Goal: Transaction & Acquisition: Download file/media

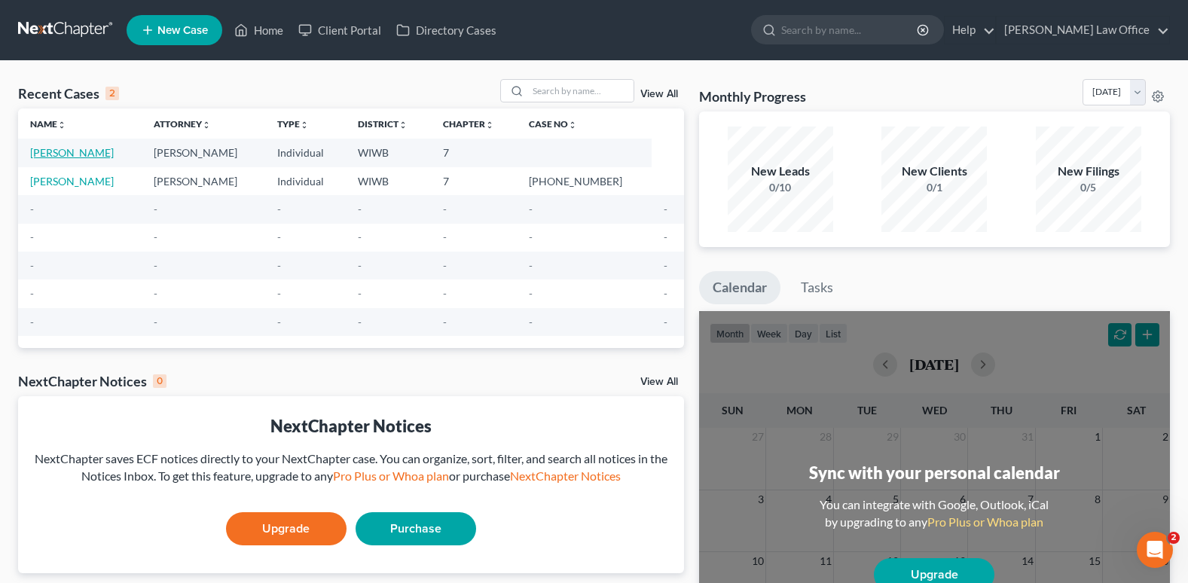
click at [77, 149] on link "[PERSON_NAME]" at bounding box center [72, 152] width 84 height 13
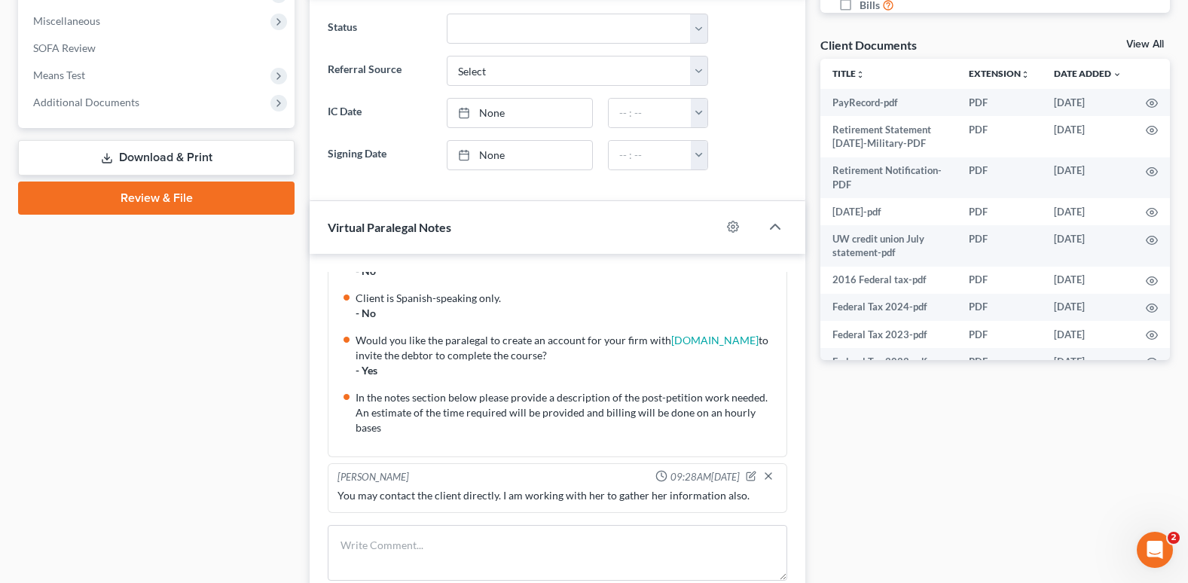
scroll to position [527, 0]
click at [197, 157] on link "Download & Print" at bounding box center [156, 159] width 276 height 35
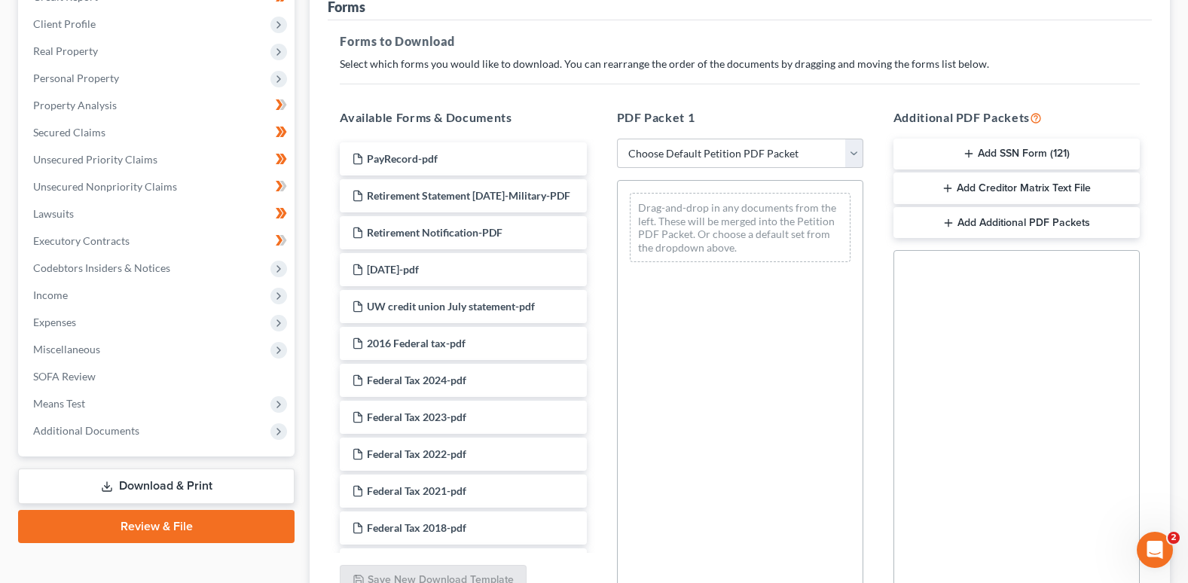
scroll to position [226, 0]
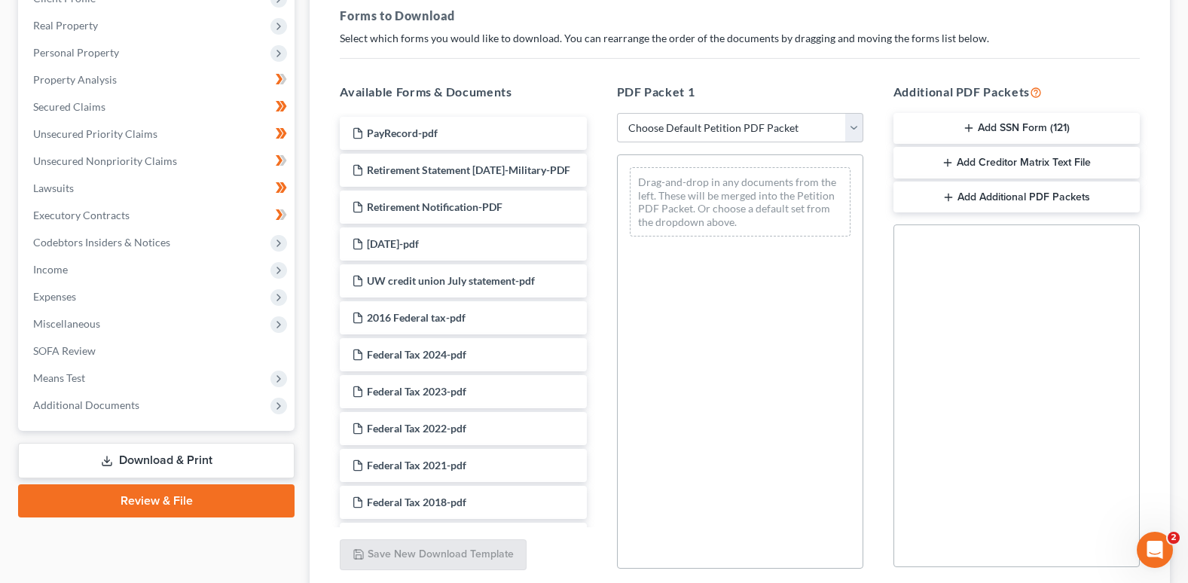
click at [972, 193] on button "Add Additional PDF Packets" at bounding box center [1016, 198] width 246 height 32
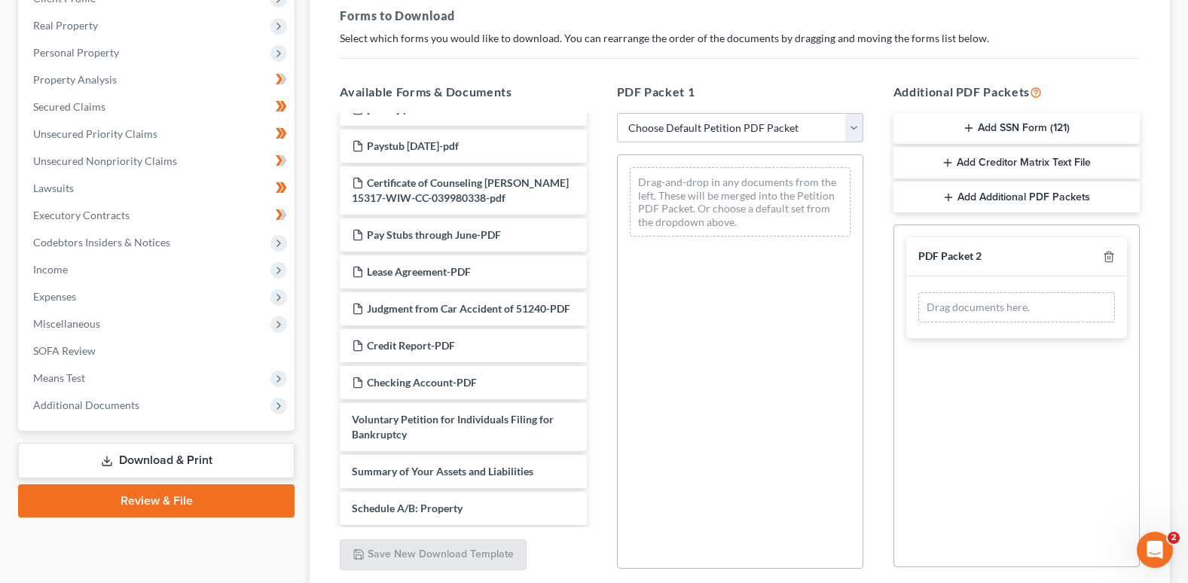
scroll to position [497, 0]
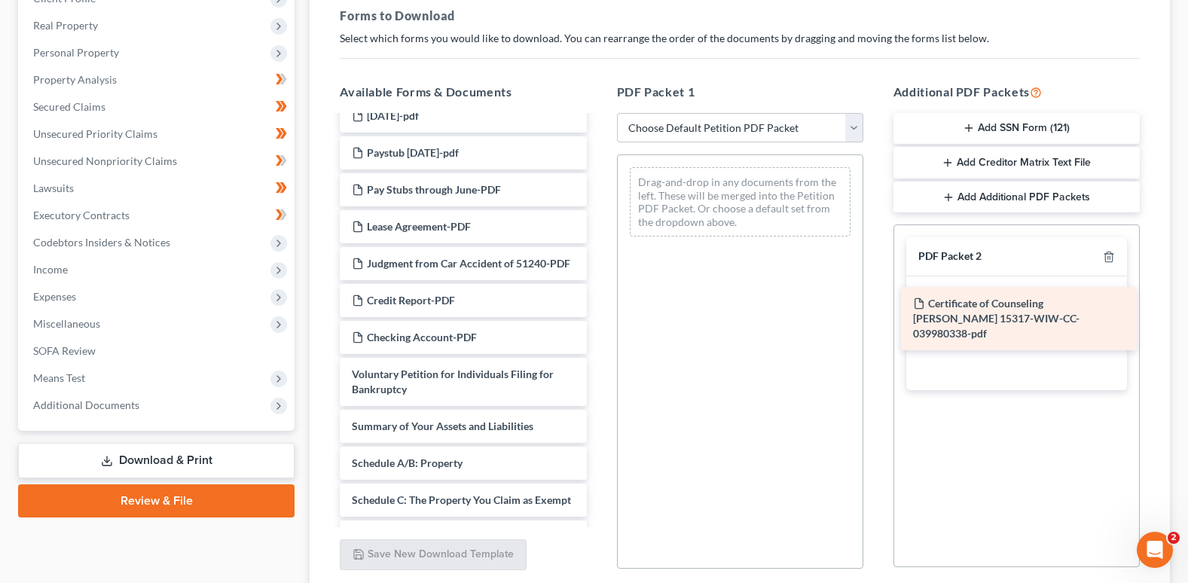
drag, startPoint x: 474, startPoint y: 208, endPoint x: 1035, endPoint y: 307, distance: 569.8
click at [598, 307] on div "Certificate of Counseling [PERSON_NAME] 15317-WIW-CC-039980338-pdf PayRecord-pd…" at bounding box center [463, 387] width 270 height 1534
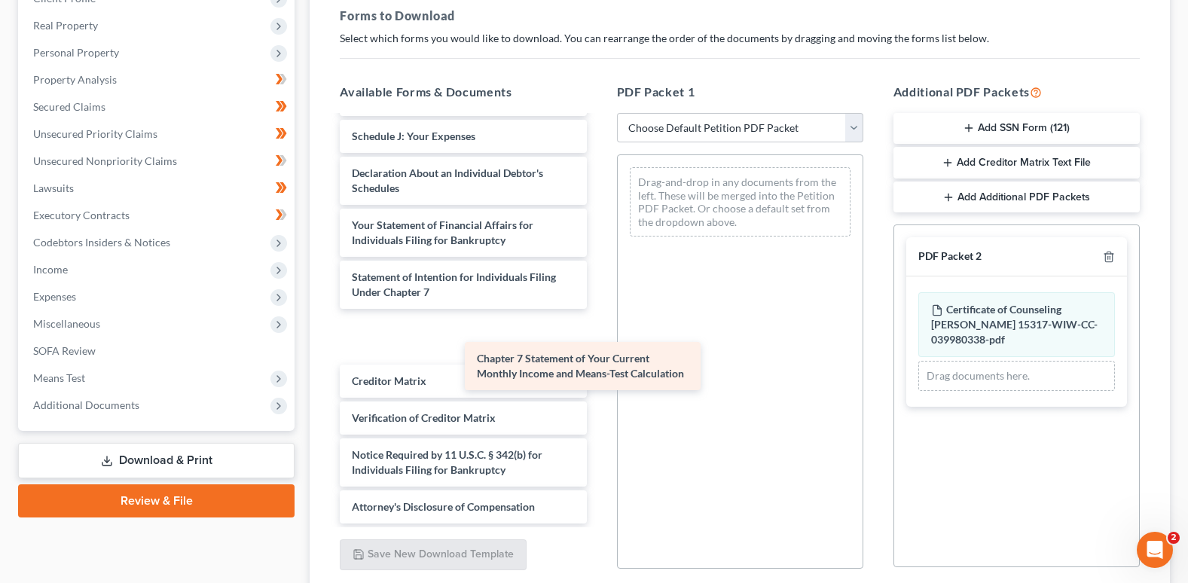
scroll to position [1121, 0]
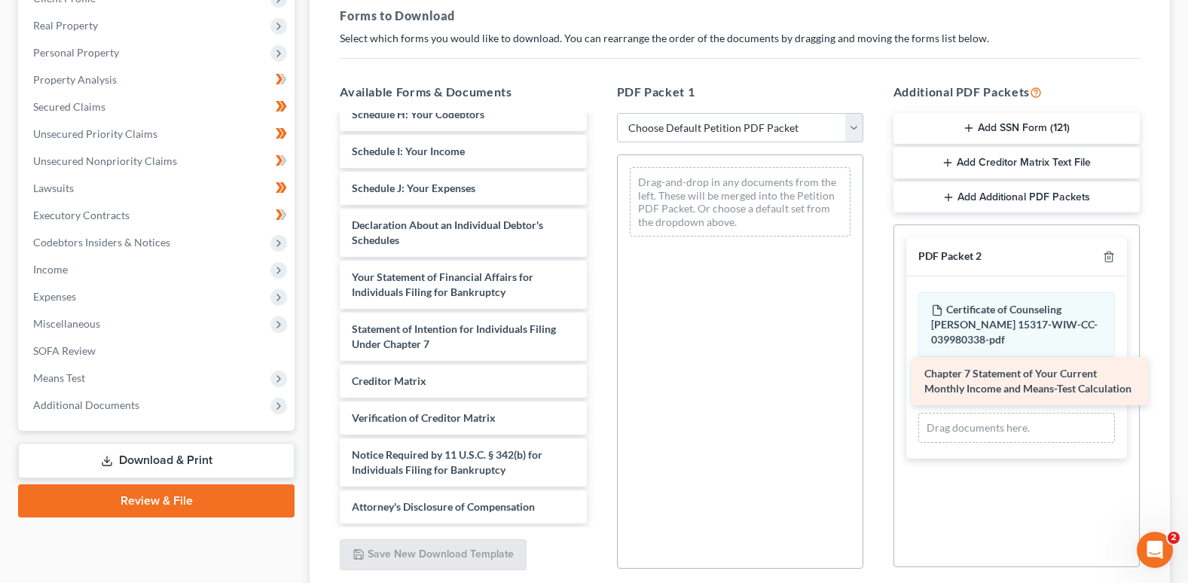
drag, startPoint x: 435, startPoint y: 366, endPoint x: 1007, endPoint y: 384, distance: 572.8
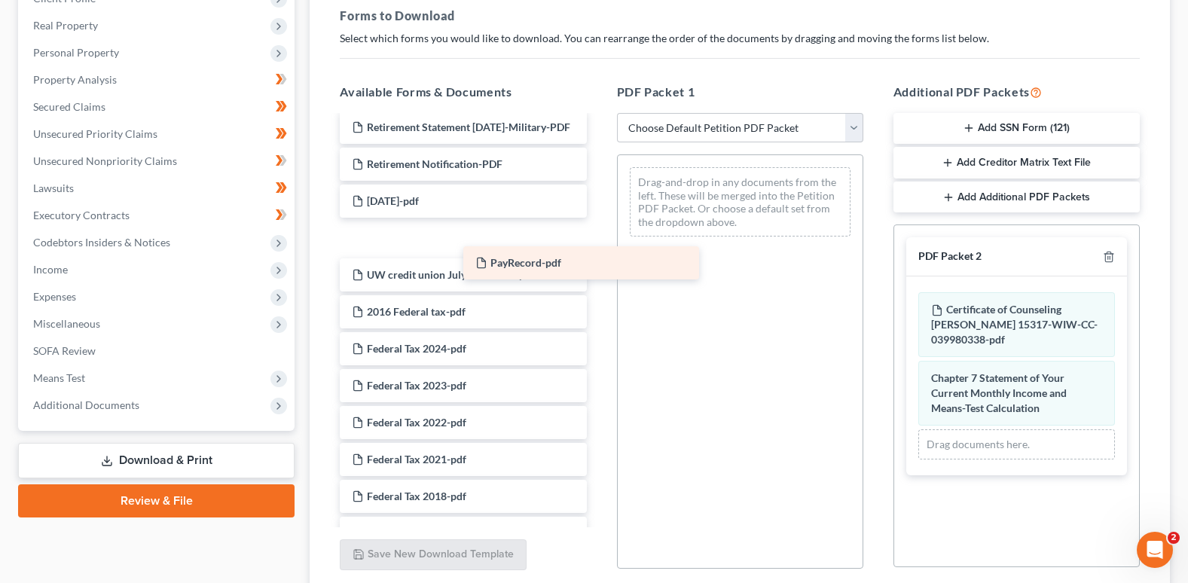
scroll to position [0, 0]
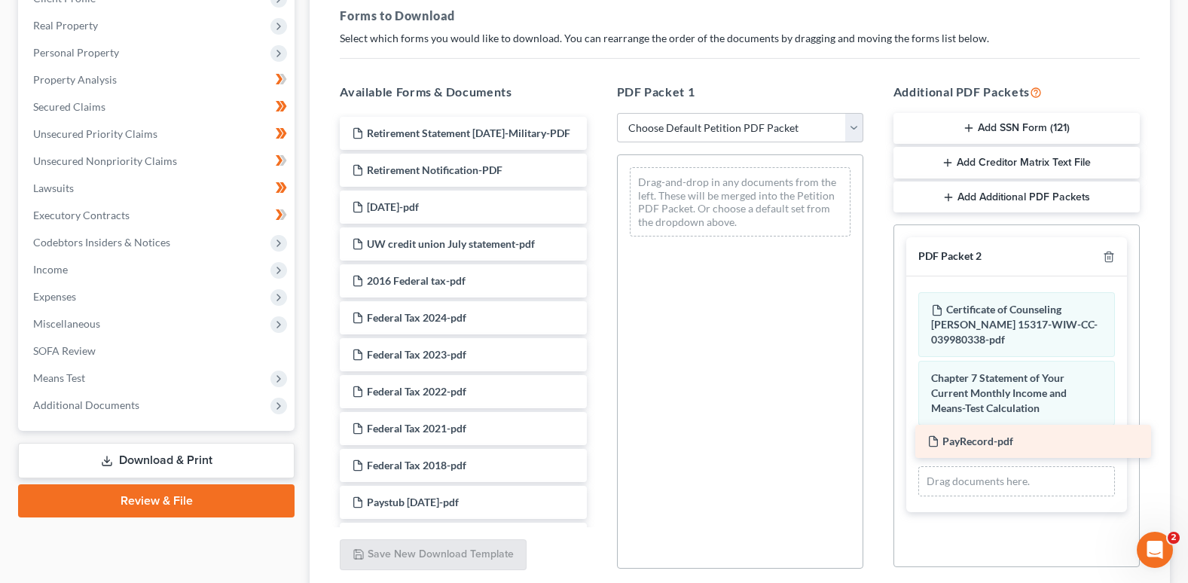
drag, startPoint x: 446, startPoint y: 126, endPoint x: 1021, endPoint y: 440, distance: 655.6
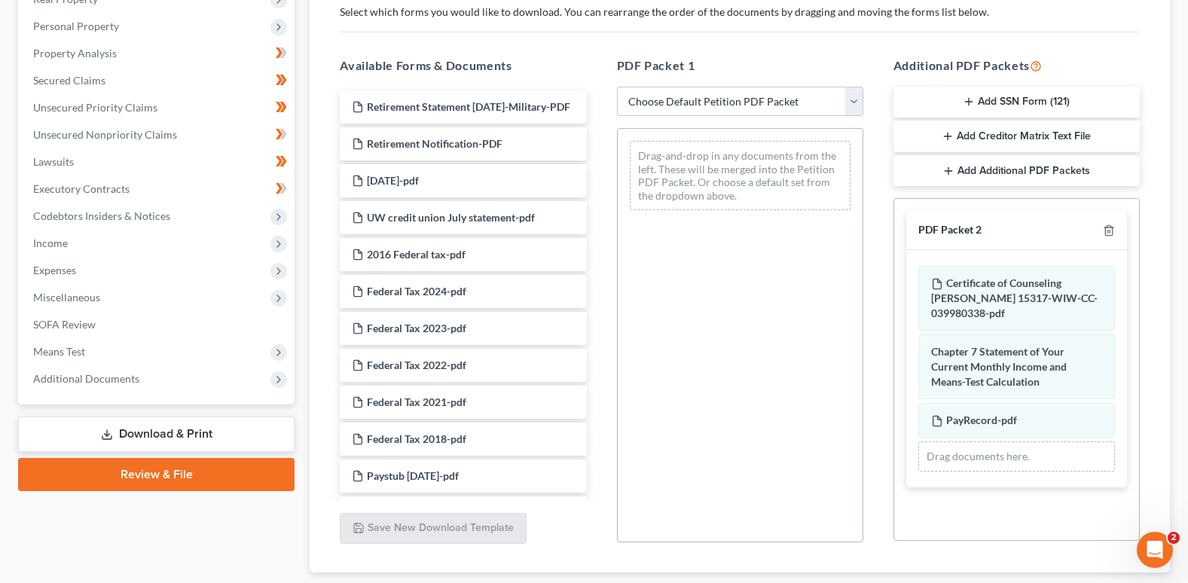
scroll to position [226, 0]
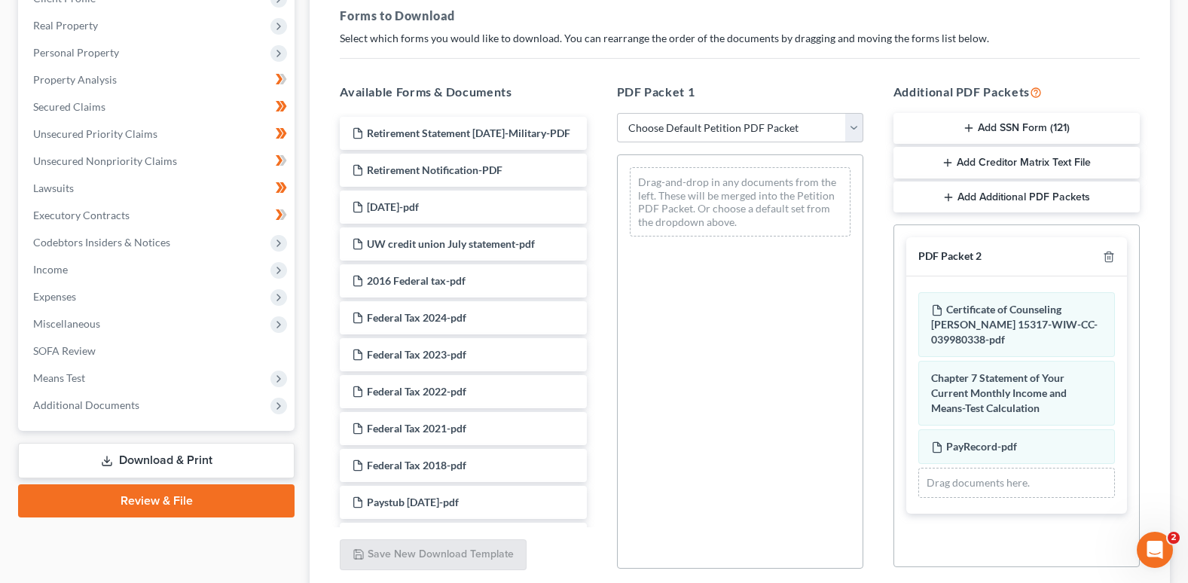
click at [992, 123] on button "Add SSN Form (121)" at bounding box center [1016, 129] width 246 height 32
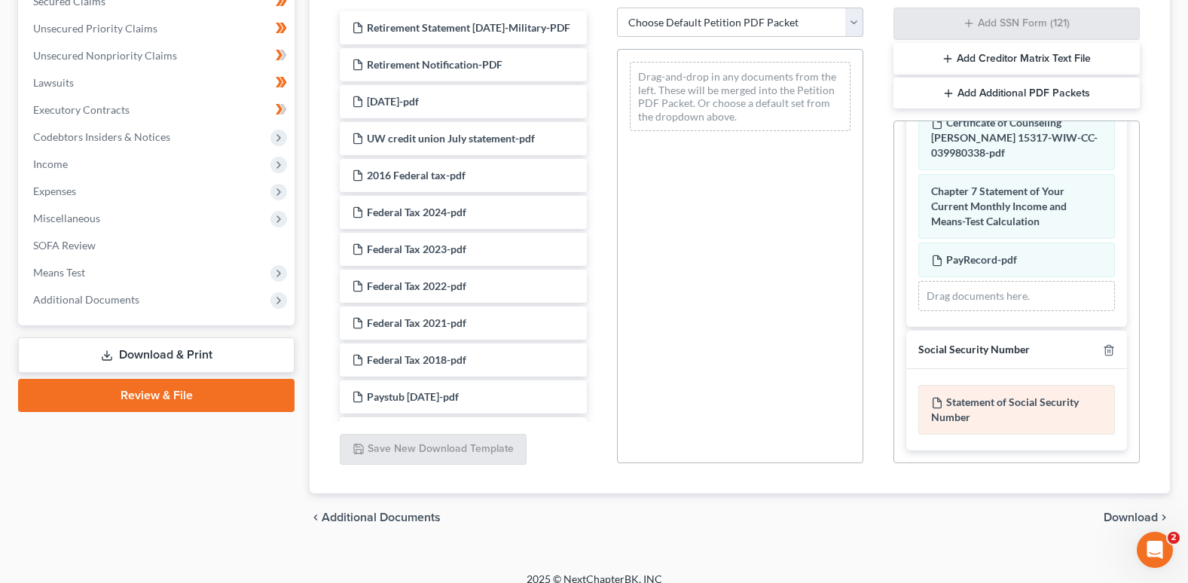
scroll to position [347, 0]
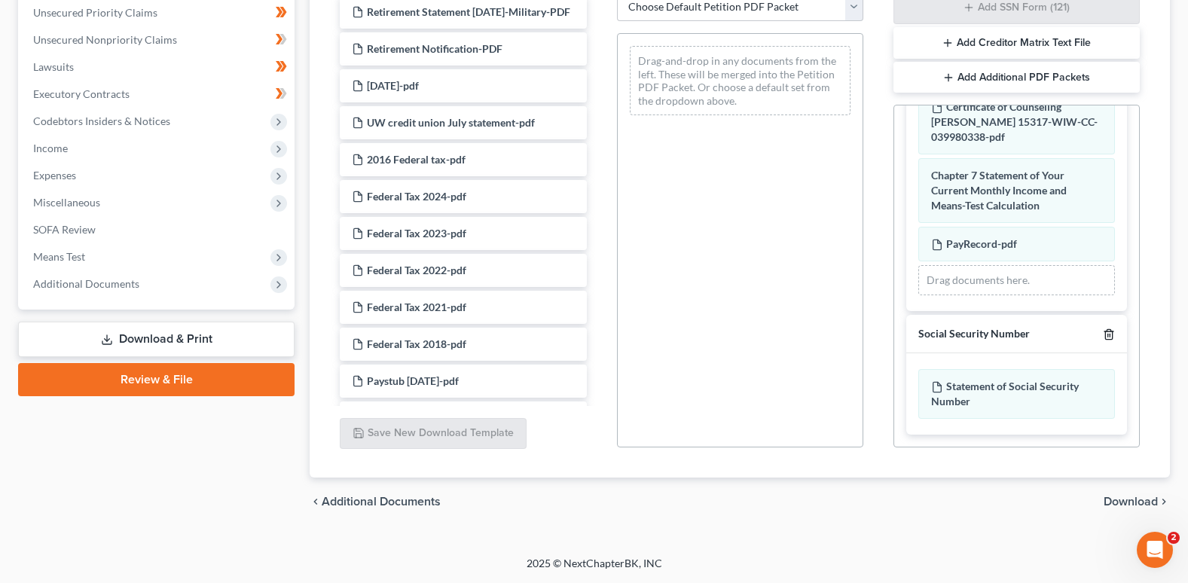
click at [1103, 330] on icon "button" at bounding box center [1109, 334] width 12 height 12
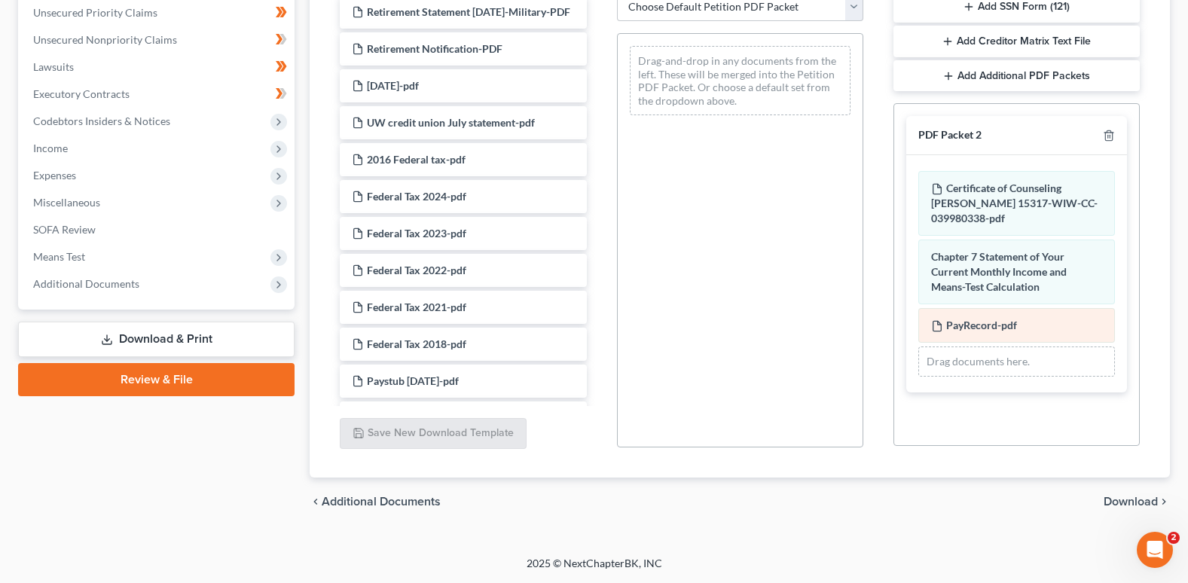
scroll to position [272, 0]
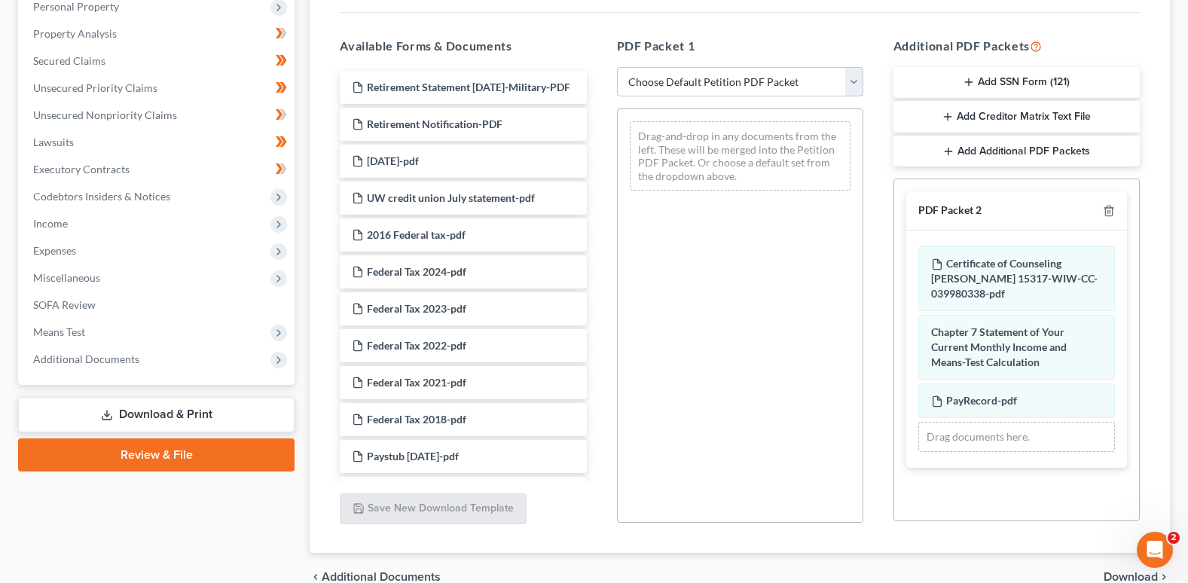
click at [850, 84] on select "Choose Default Petition PDF Packet Complete Bankruptcy Petition (all forms and …" at bounding box center [740, 82] width 246 height 30
click at [617, 67] on select "Choose Default Petition PDF Packet Complete Bankruptcy Petition (all forms and …" at bounding box center [740, 82] width 246 height 30
click at [718, 172] on div "Drag-and-drop in any documents from the left. These will be merged into the Pet…" at bounding box center [740, 155] width 221 height 69
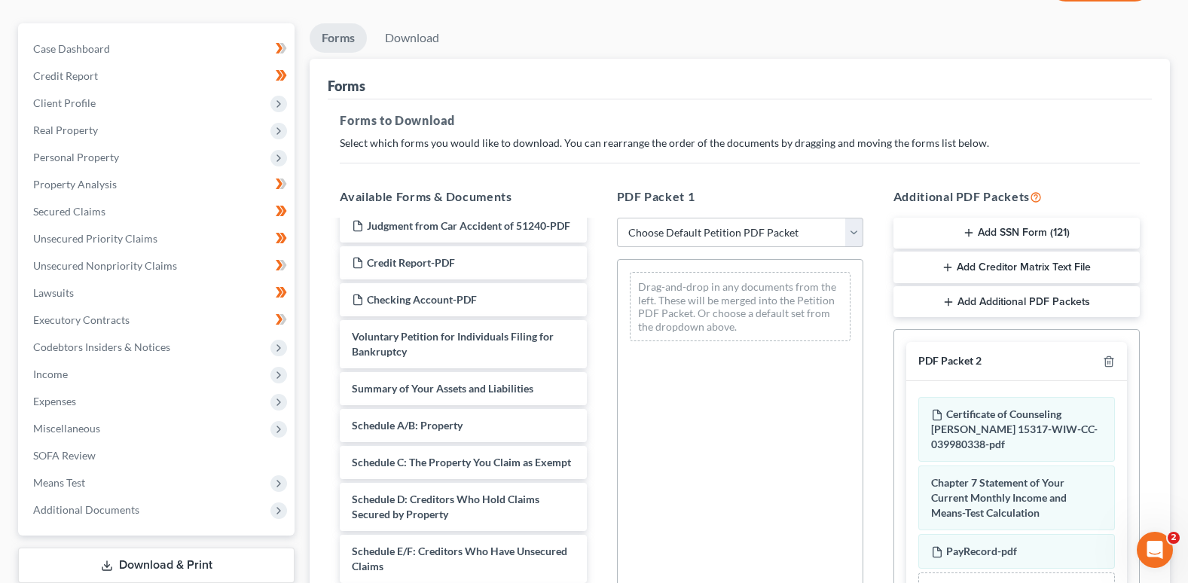
scroll to position [527, 0]
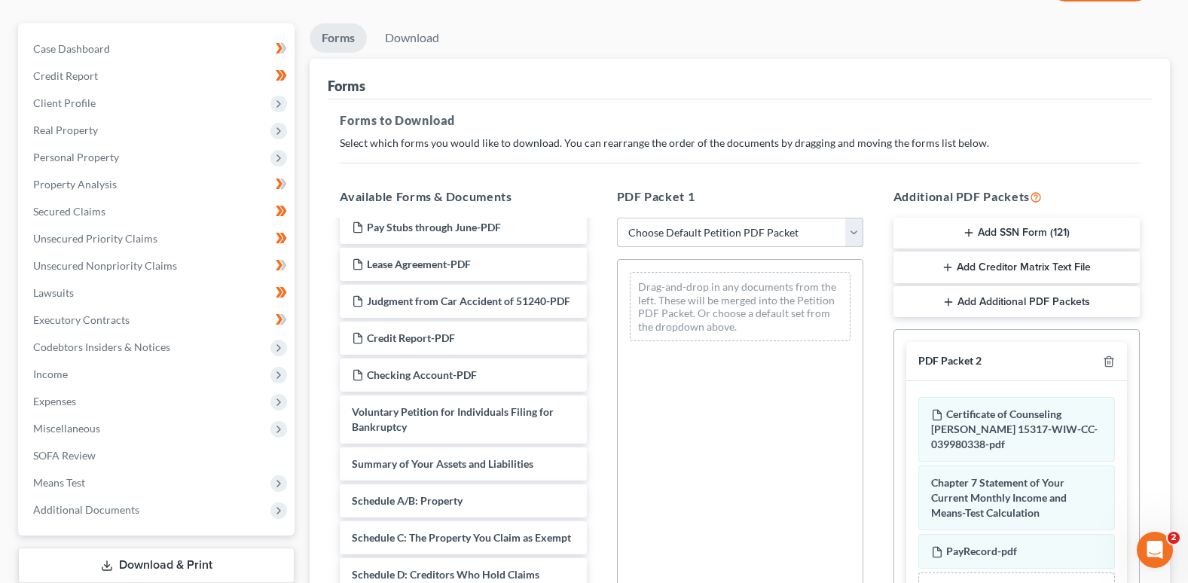
click at [854, 233] on select "Choose Default Petition PDF Packet Complete Bankruptcy Petition (all forms and …" at bounding box center [740, 233] width 246 height 30
select select "0"
click at [617, 218] on select "Choose Default Petition PDF Packet Complete Bankruptcy Petition (all forms and …" at bounding box center [740, 233] width 246 height 30
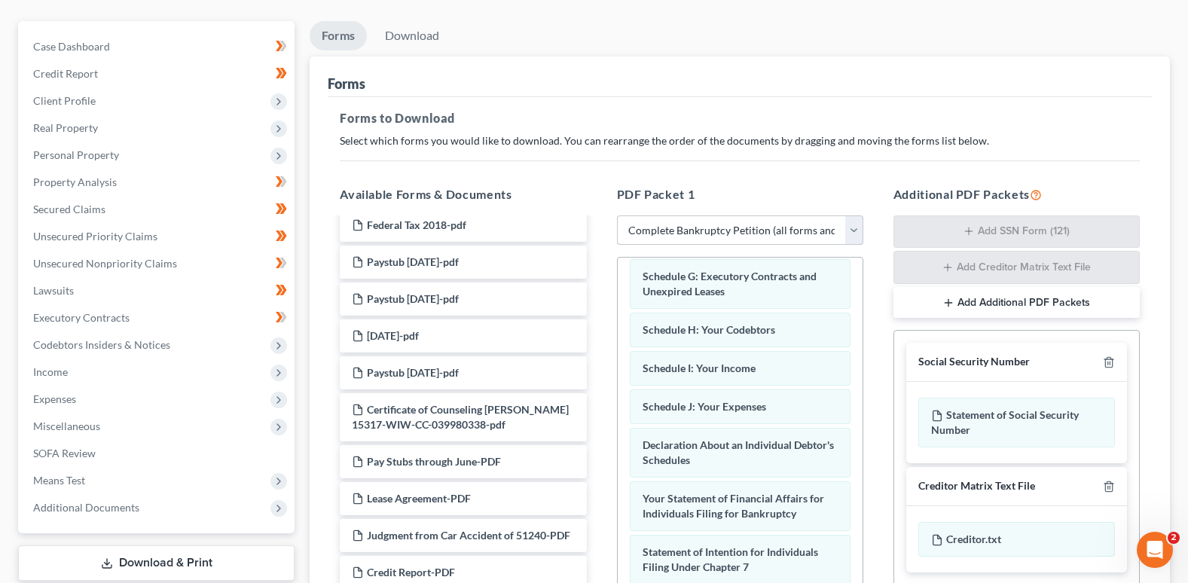
scroll to position [47, 0]
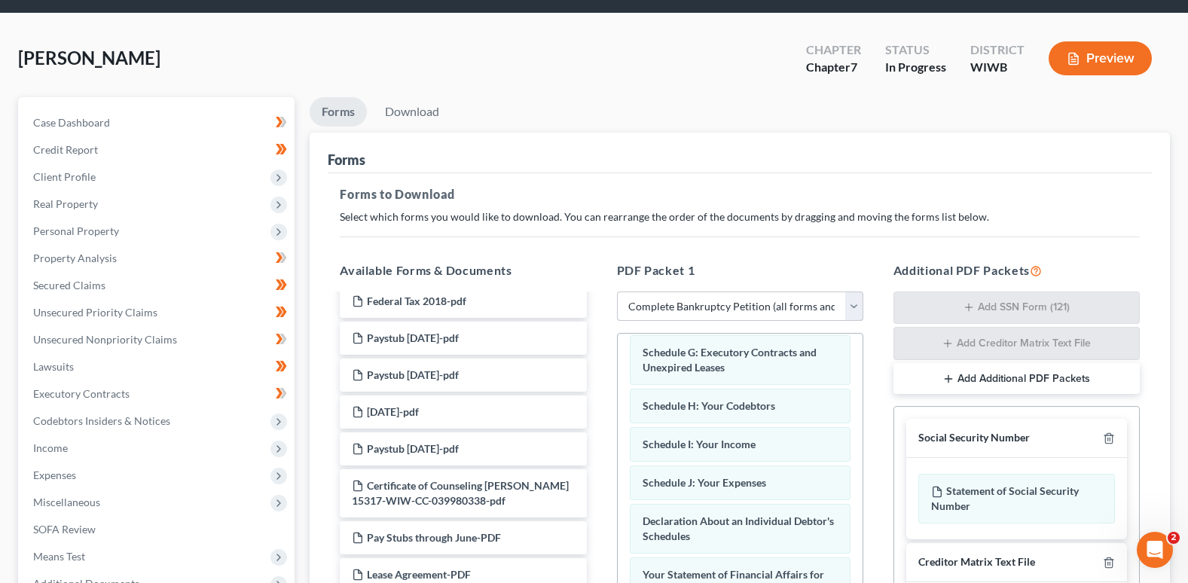
click at [851, 307] on select "Choose Default Petition PDF Packet Complete Bankruptcy Petition (all forms and …" at bounding box center [740, 307] width 246 height 30
select select
click at [617, 292] on select "Choose Default Petition PDF Packet Complete Bankruptcy Petition (all forms and …" at bounding box center [740, 307] width 246 height 30
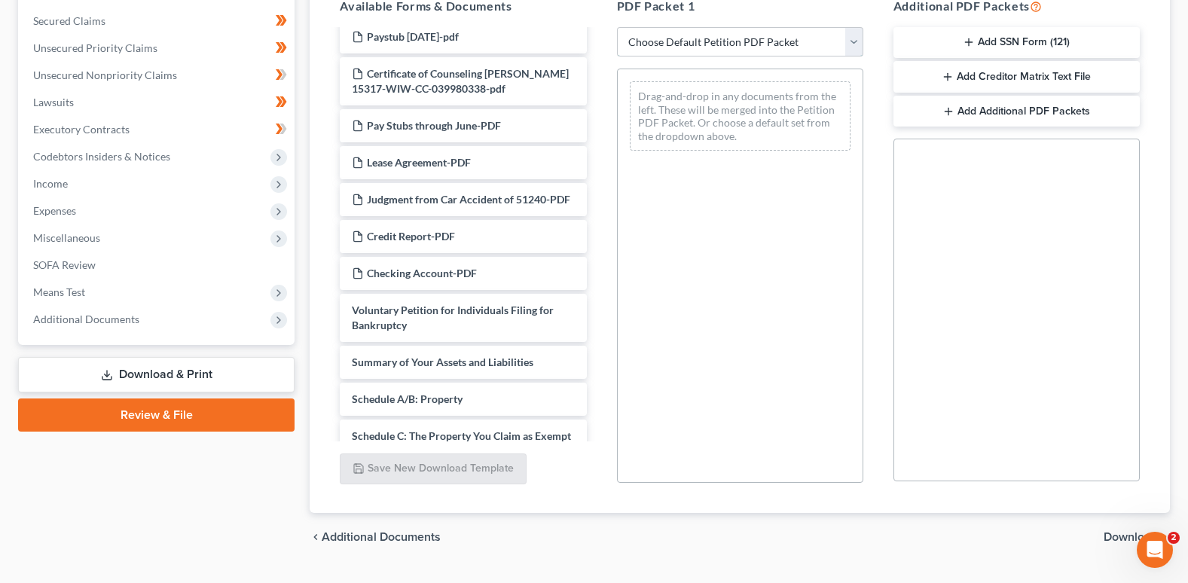
scroll to position [347, 0]
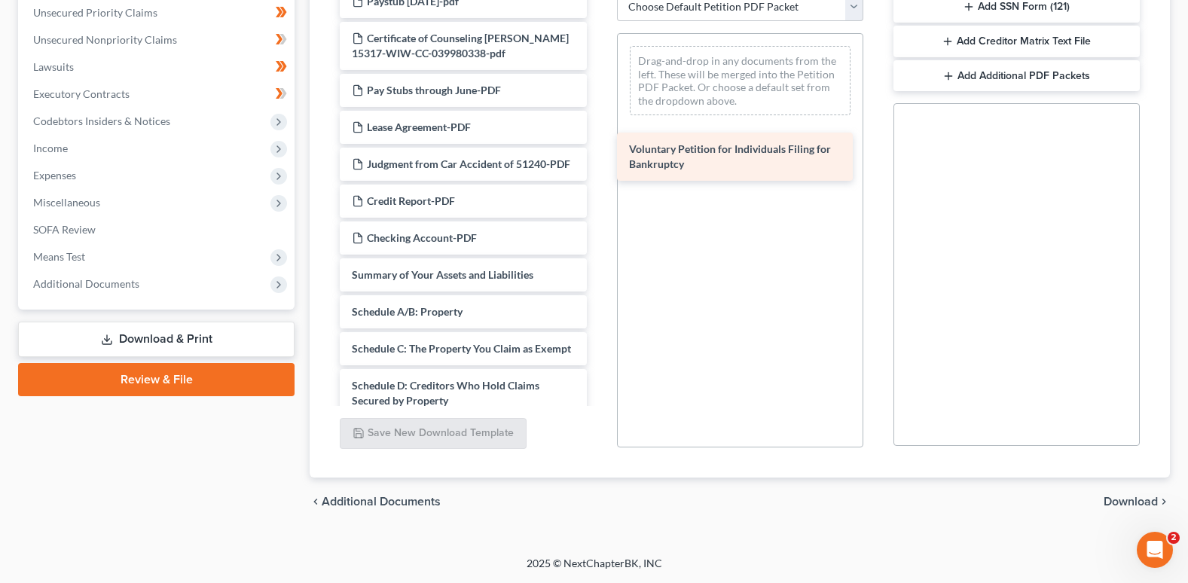
drag, startPoint x: 454, startPoint y: 309, endPoint x: 731, endPoint y: 153, distance: 318.0
click at [598, 153] on div "Voluntary Petition for Individuals Filing for Bankruptcy PayRecord-pdf Retireme…" at bounding box center [463, 235] width 270 height 1534
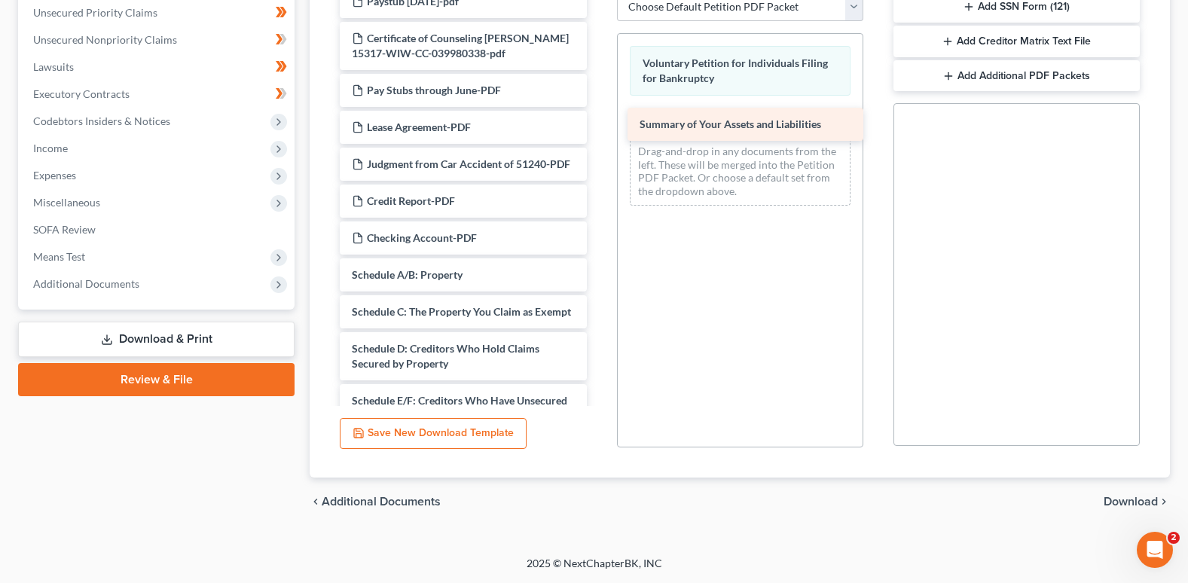
drag, startPoint x: 416, startPoint y: 307, endPoint x: 704, endPoint y: 126, distance: 339.8
click at [598, 126] on div "Summary of Your Assets and Liabilities PayRecord-pdf Retirement Statement [DATE…" at bounding box center [463, 216] width 270 height 1497
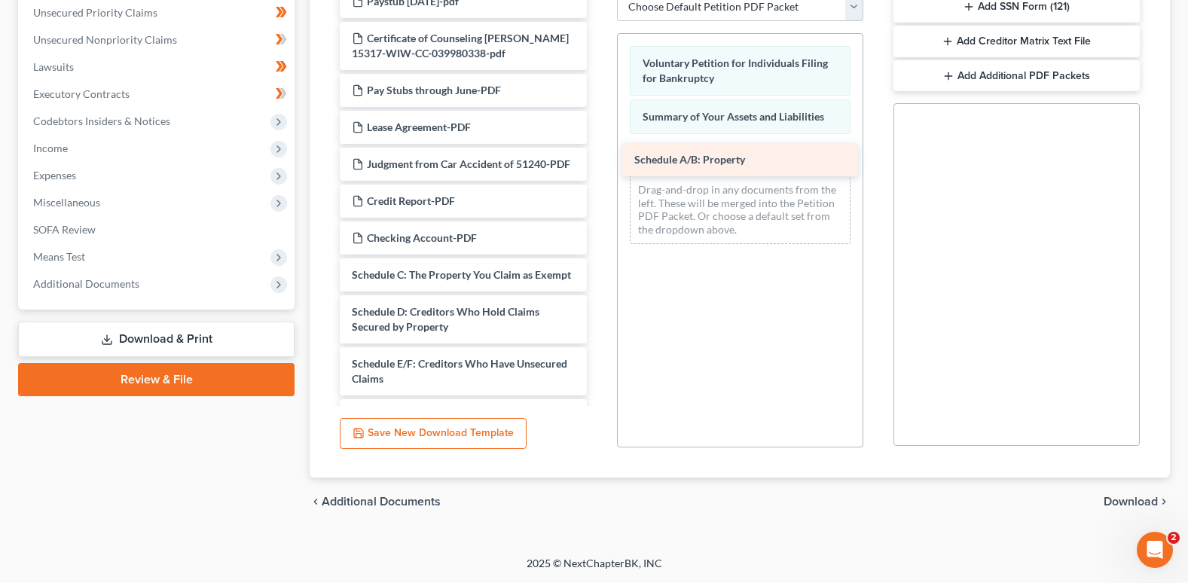
drag, startPoint x: 423, startPoint y: 301, endPoint x: 706, endPoint y: 156, distance: 317.7
click at [598, 156] on div "Schedule A/B: Property PayRecord-pdf Retirement Statement [DATE]-Military-PDF R…" at bounding box center [463, 198] width 270 height 1461
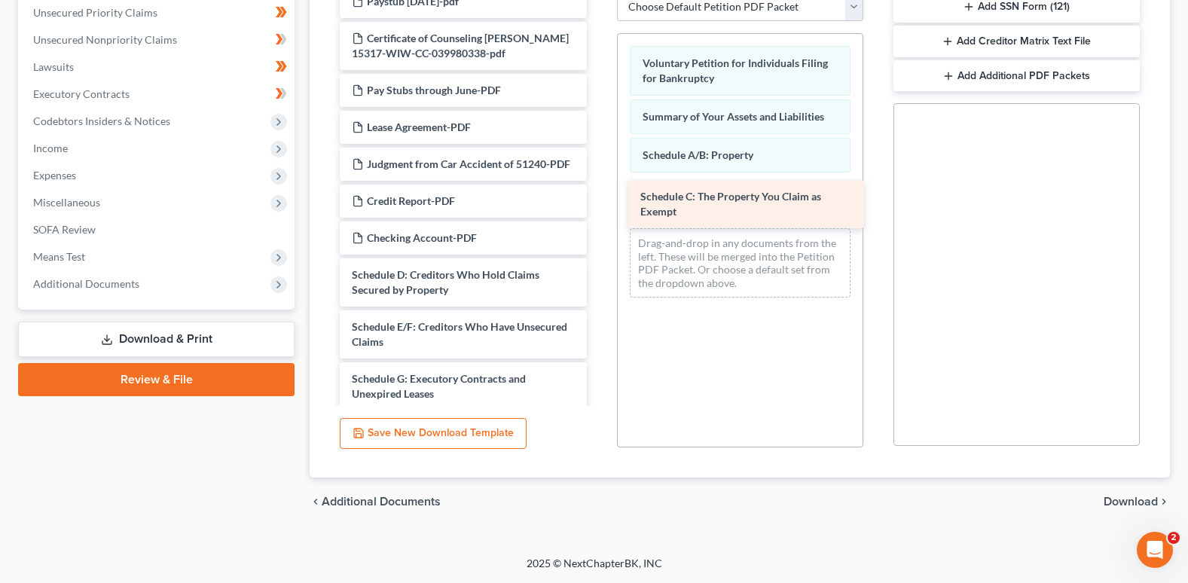
drag, startPoint x: 403, startPoint y: 315, endPoint x: 691, endPoint y: 207, distance: 307.9
click at [598, 207] on div "Schedule C: The Property You Claim as Exempt PayRecord-pdf Retirement Statement…" at bounding box center [463, 180] width 270 height 1424
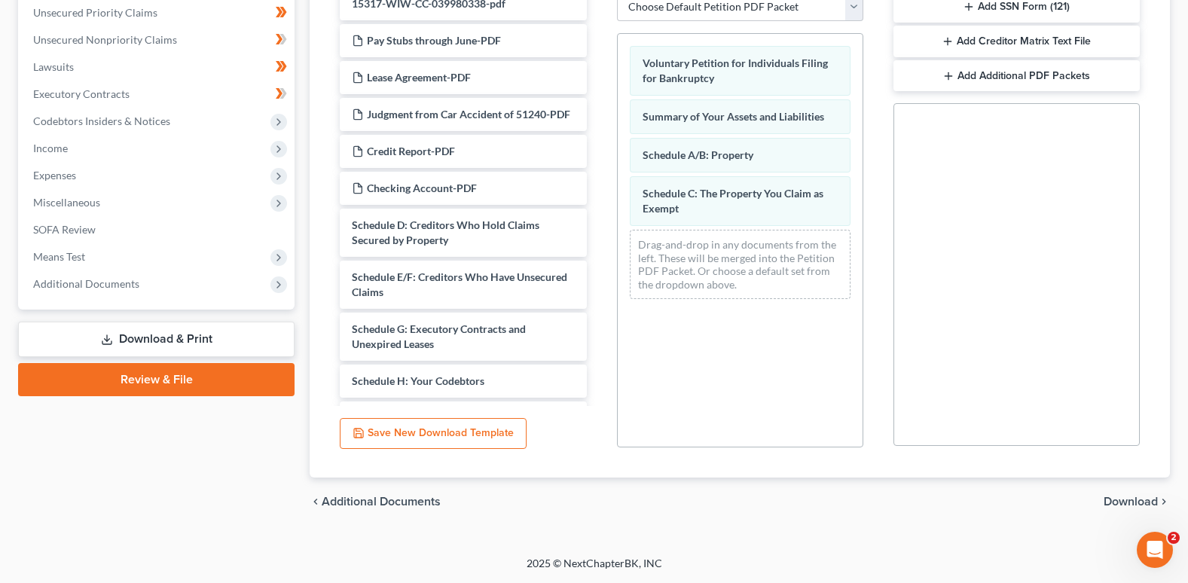
scroll to position [603, 0]
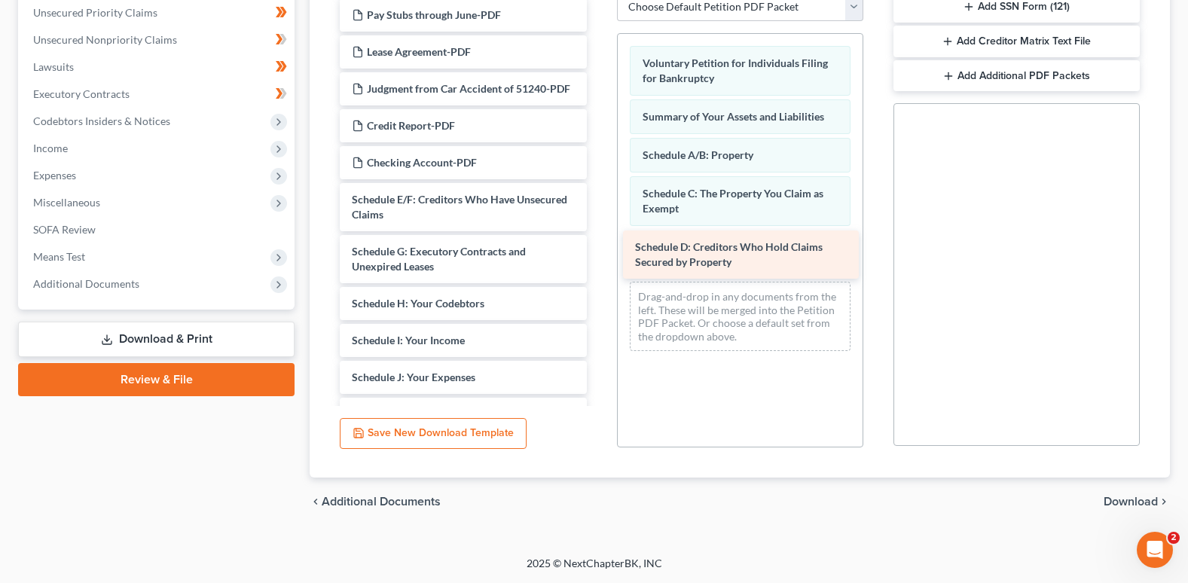
drag, startPoint x: 431, startPoint y: 236, endPoint x: 714, endPoint y: 253, distance: 283.8
click at [598, 253] on div "Schedule D: Creditors Who Hold Claims Secured by Property PayRecord-pdf Retirem…" at bounding box center [463, 79] width 270 height 1372
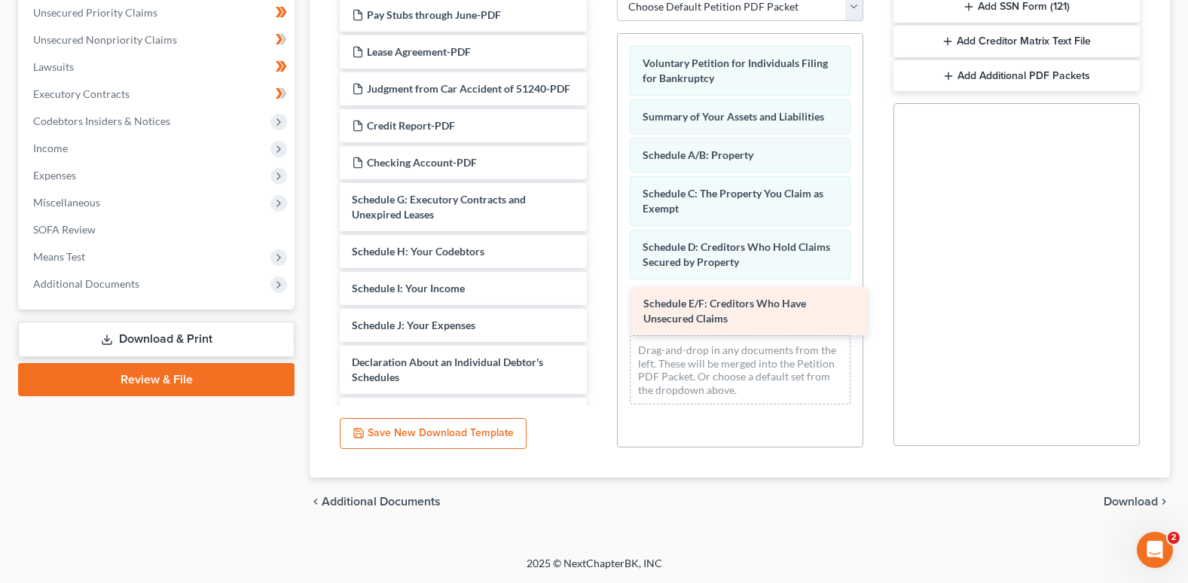
drag, startPoint x: 416, startPoint y: 239, endPoint x: 707, endPoint y: 313, distance: 300.7
click at [598, 313] on div "Schedule E/F: Creditors Who Have Unsecured Claims PayRecord-pdf Retirement Stat…" at bounding box center [463, 53] width 270 height 1320
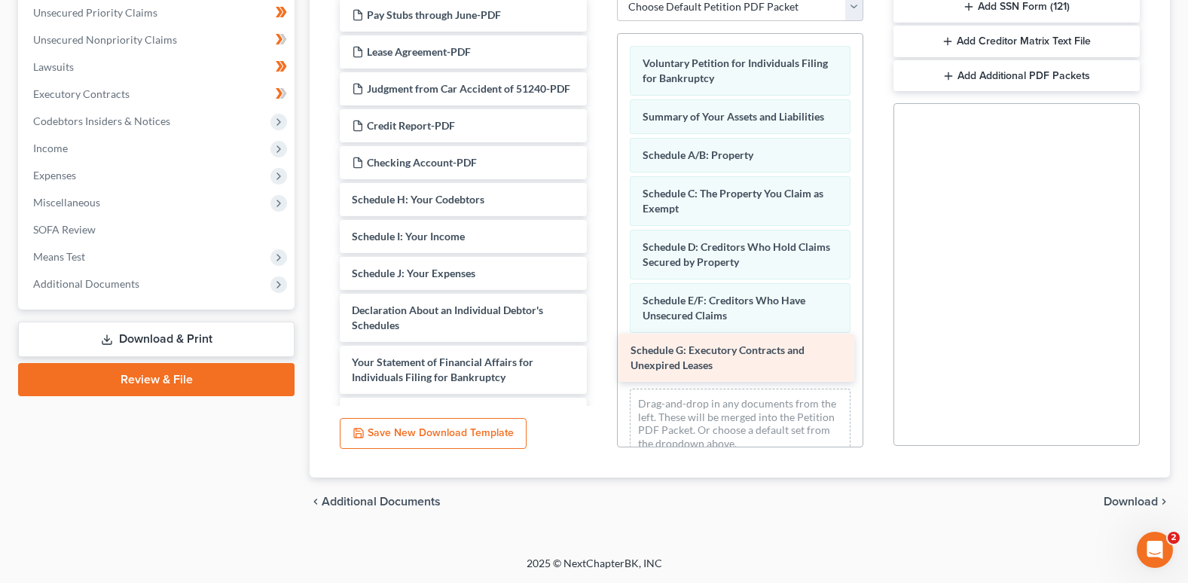
drag, startPoint x: 434, startPoint y: 232, endPoint x: 713, endPoint y: 353, distance: 303.6
click at [598, 353] on div "Schedule G: Executory Contracts and Unexpired Leases PayRecord-pdf Retirement S…" at bounding box center [463, 27] width 270 height 1268
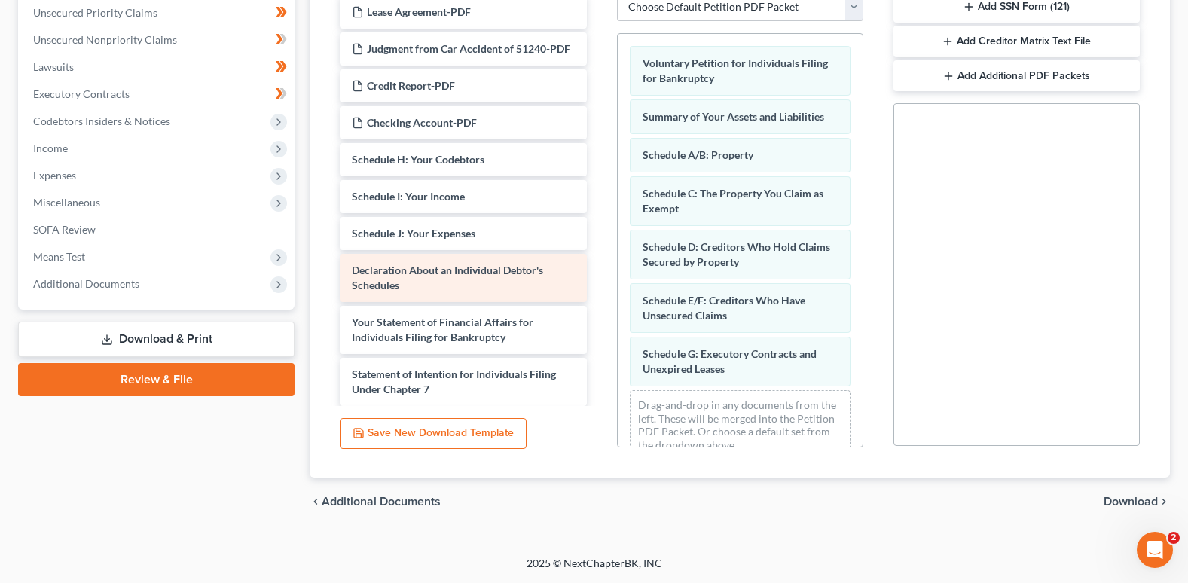
scroll to position [678, 0]
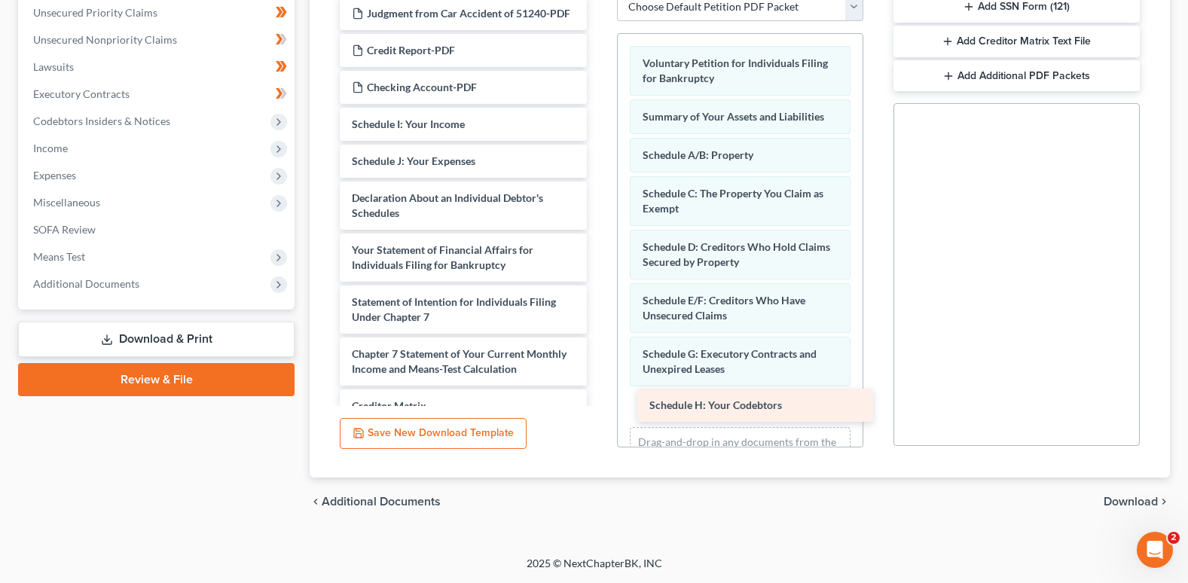
drag, startPoint x: 413, startPoint y: 151, endPoint x: 710, endPoint y: 402, distance: 389.2
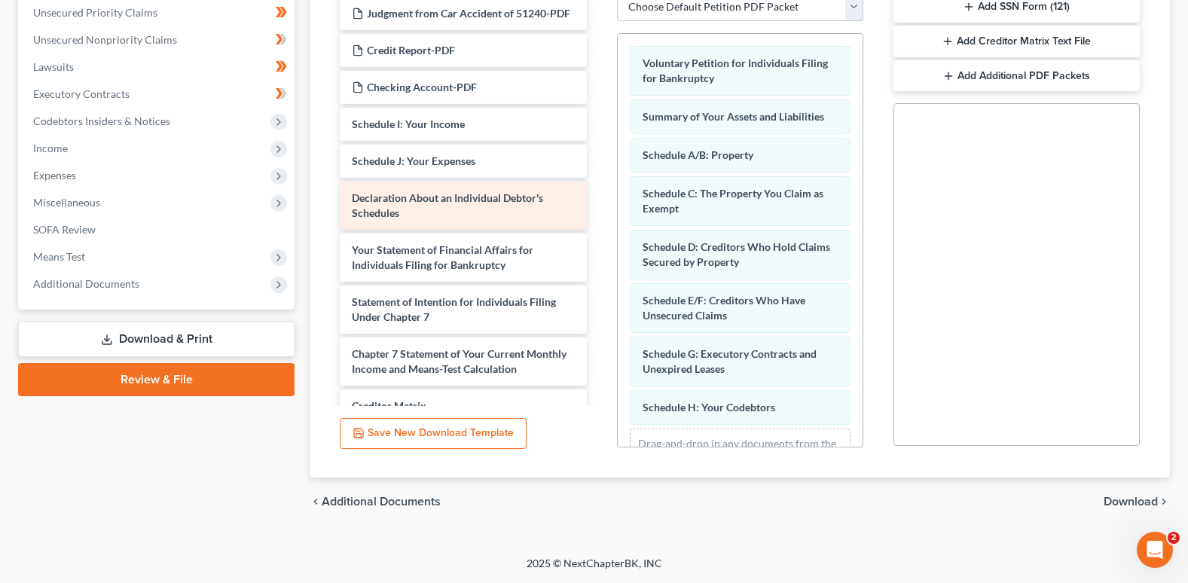
scroll to position [753, 0]
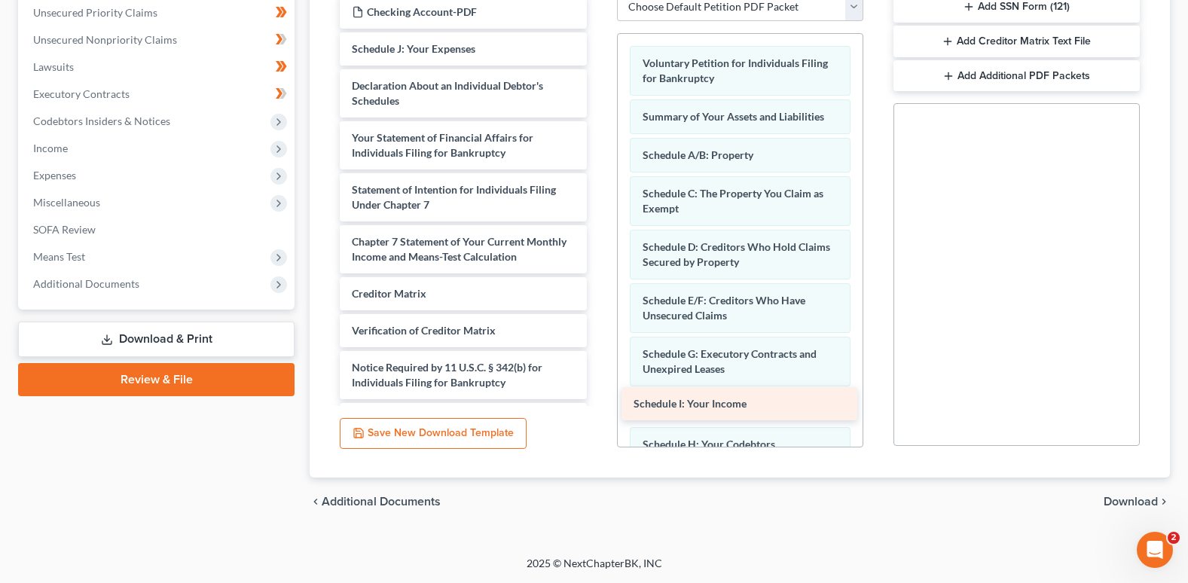
drag, startPoint x: 430, startPoint y: 75, endPoint x: 712, endPoint y: 399, distance: 429.3
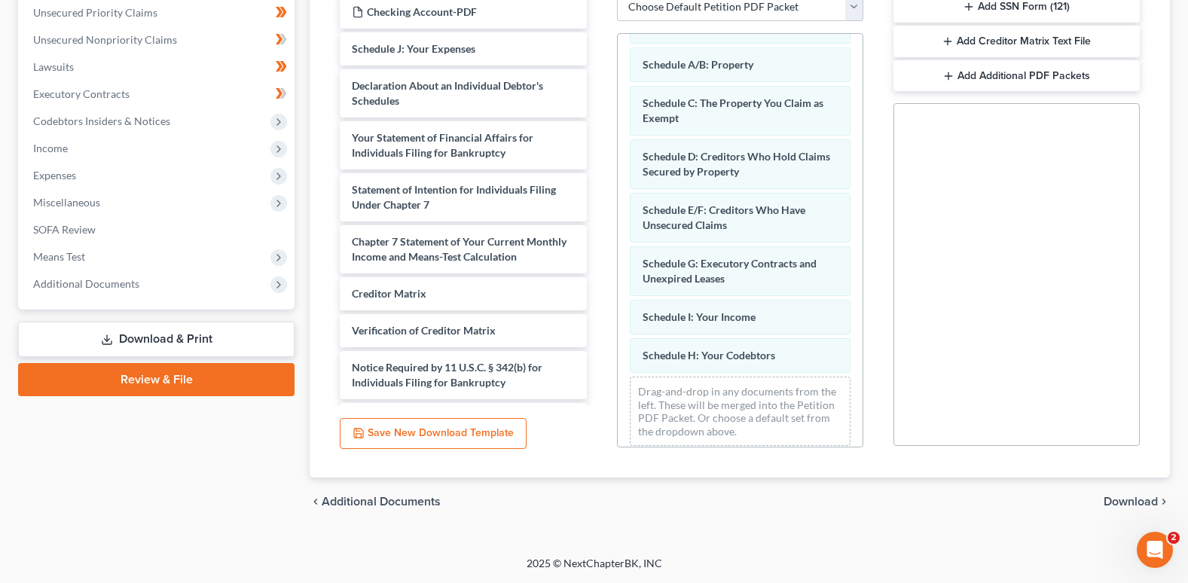
scroll to position [102, 0]
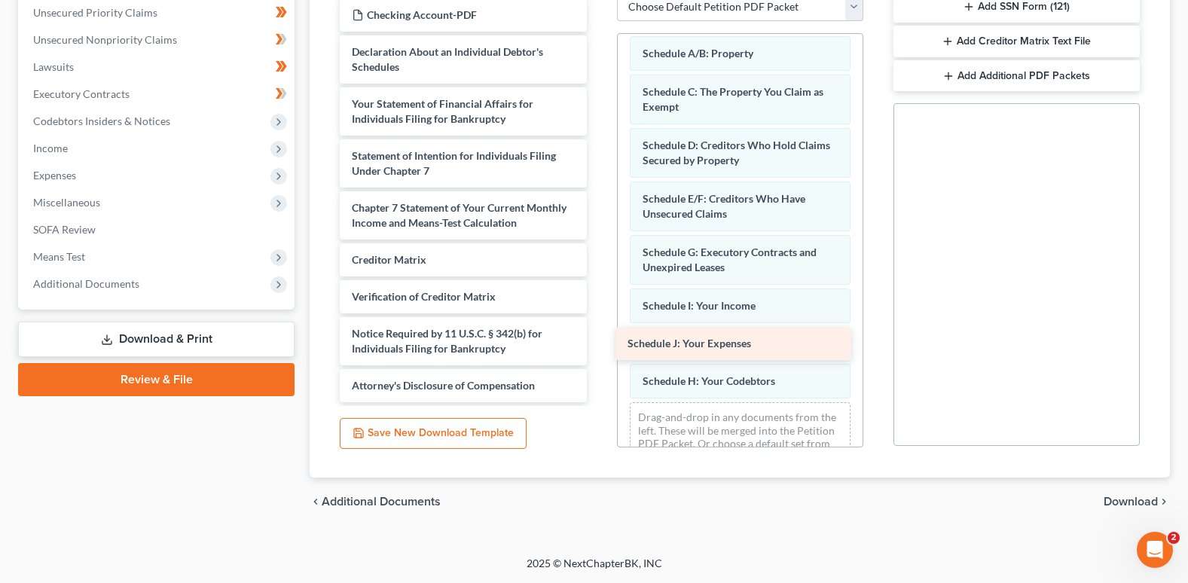
drag, startPoint x: 405, startPoint y: 75, endPoint x: 681, endPoint y: 339, distance: 382.0
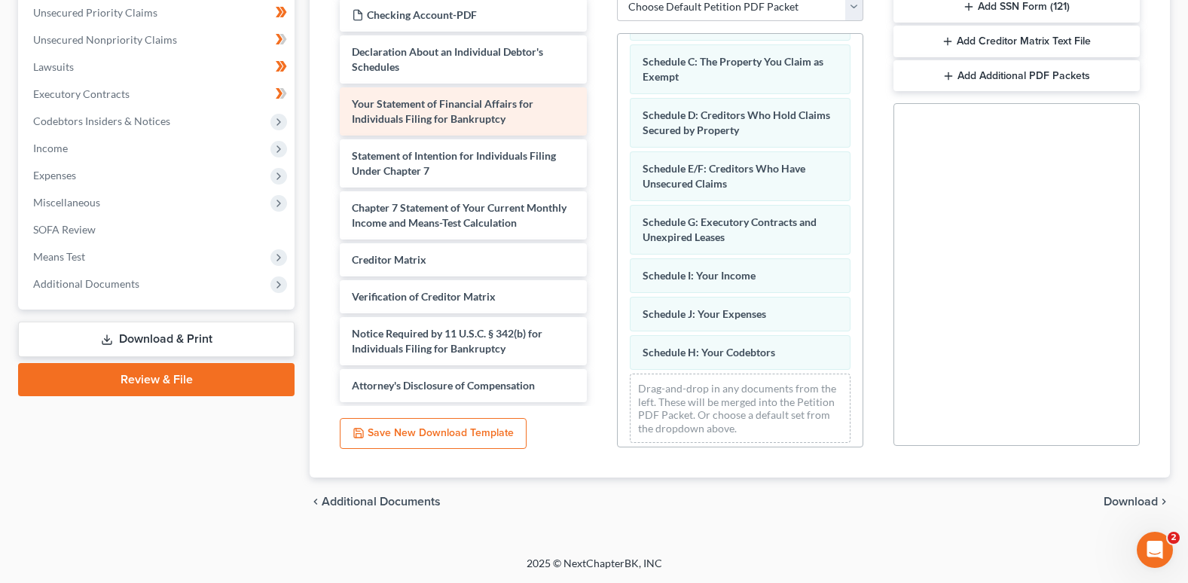
scroll to position [678, 0]
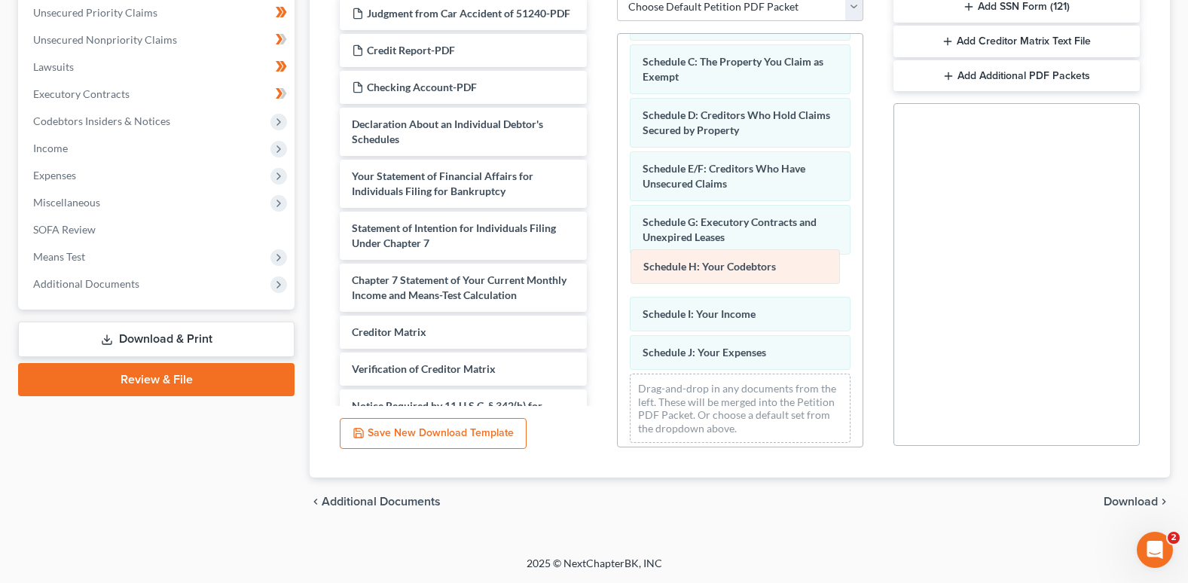
drag, startPoint x: 657, startPoint y: 352, endPoint x: 658, endPoint y: 266, distance: 85.9
click at [658, 266] on div "Schedule H: Your Codebtors Voluntary Petition for Individuals Filing for Bankru…" at bounding box center [740, 178] width 245 height 553
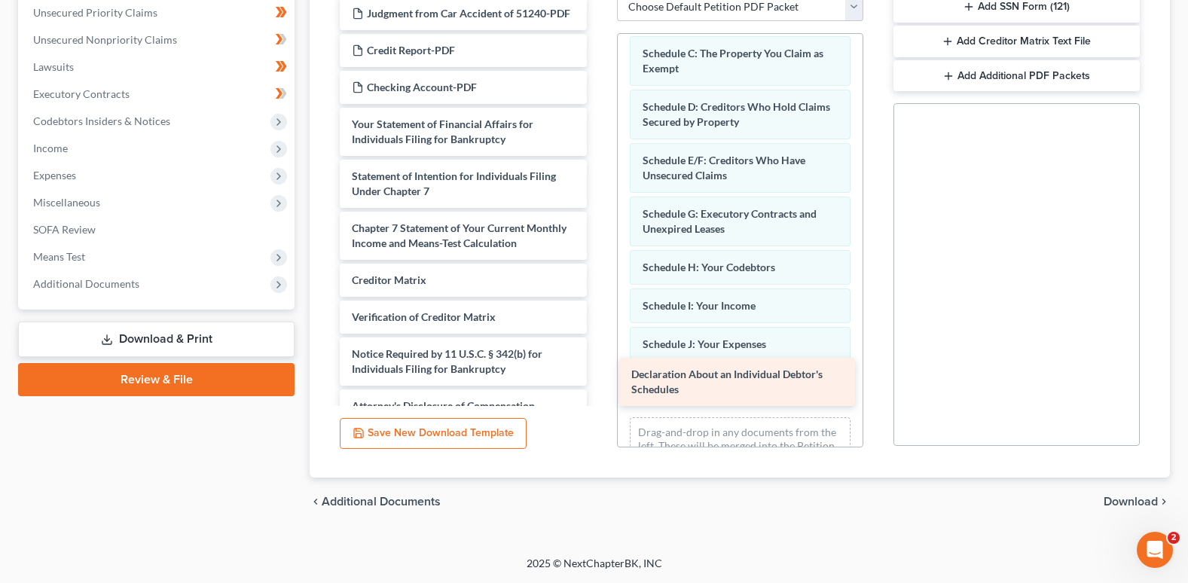
drag, startPoint x: 414, startPoint y: 152, endPoint x: 693, endPoint y: 371, distance: 354.7
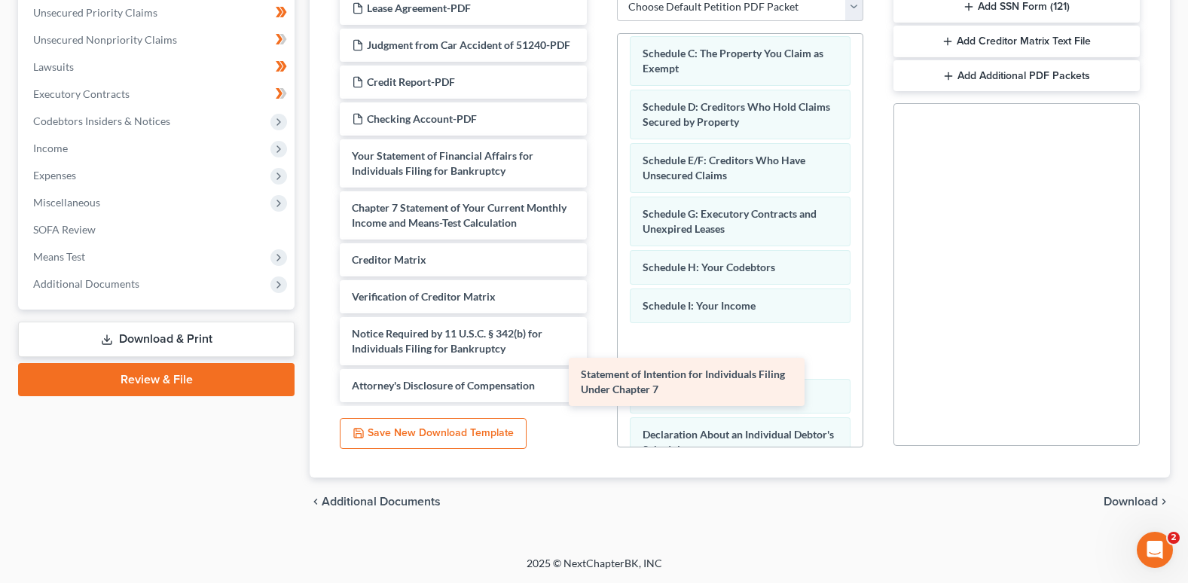
scroll to position [676, 0]
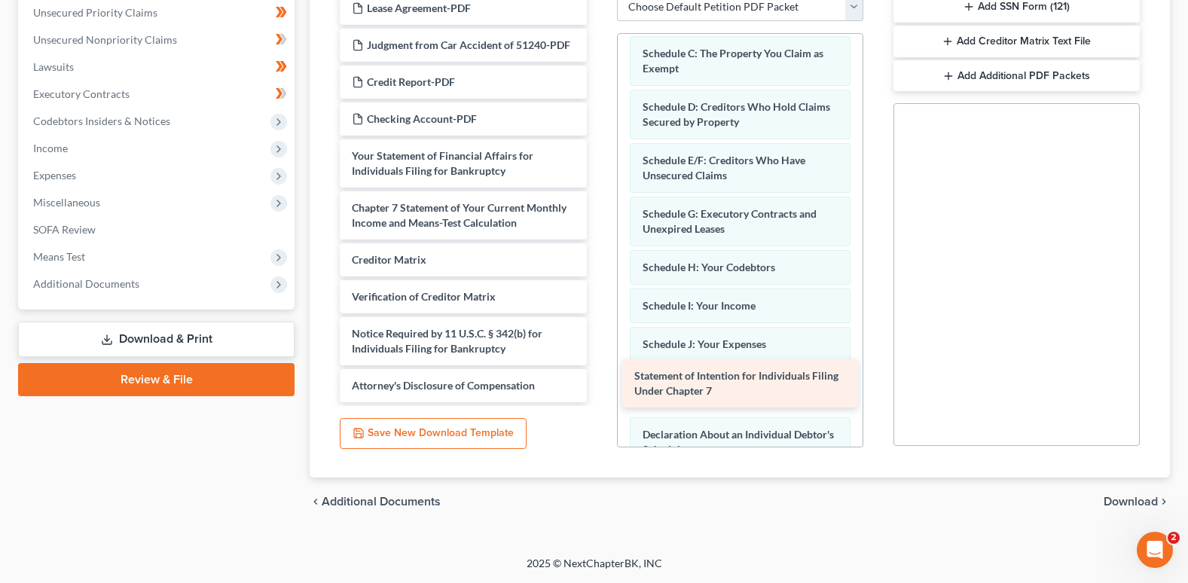
drag, startPoint x: 398, startPoint y: 207, endPoint x: 681, endPoint y: 377, distance: 329.4
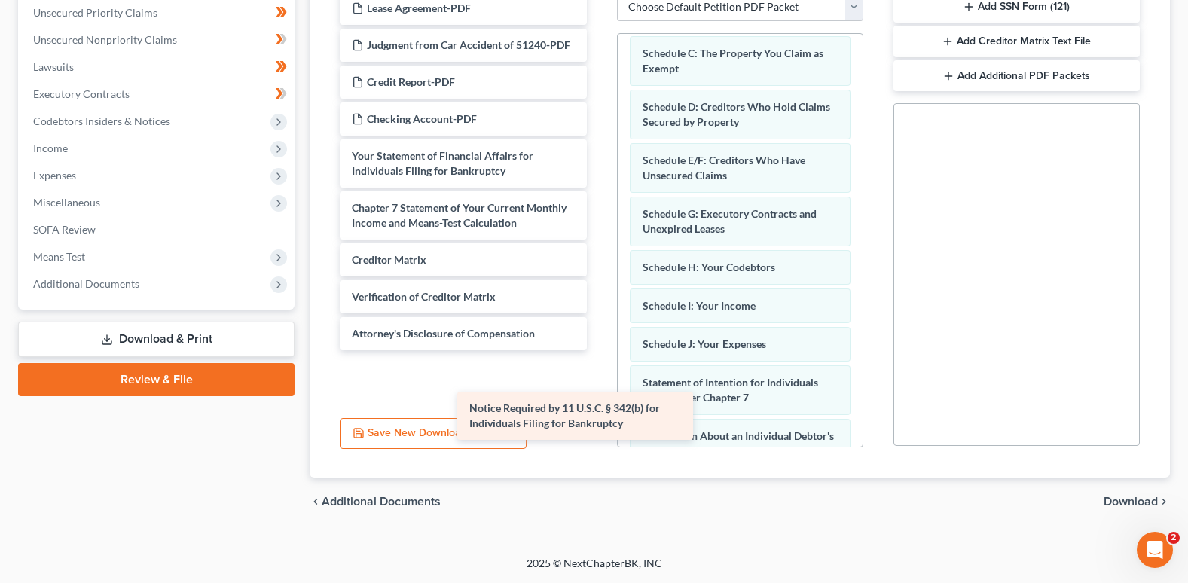
scroll to position [624, 0]
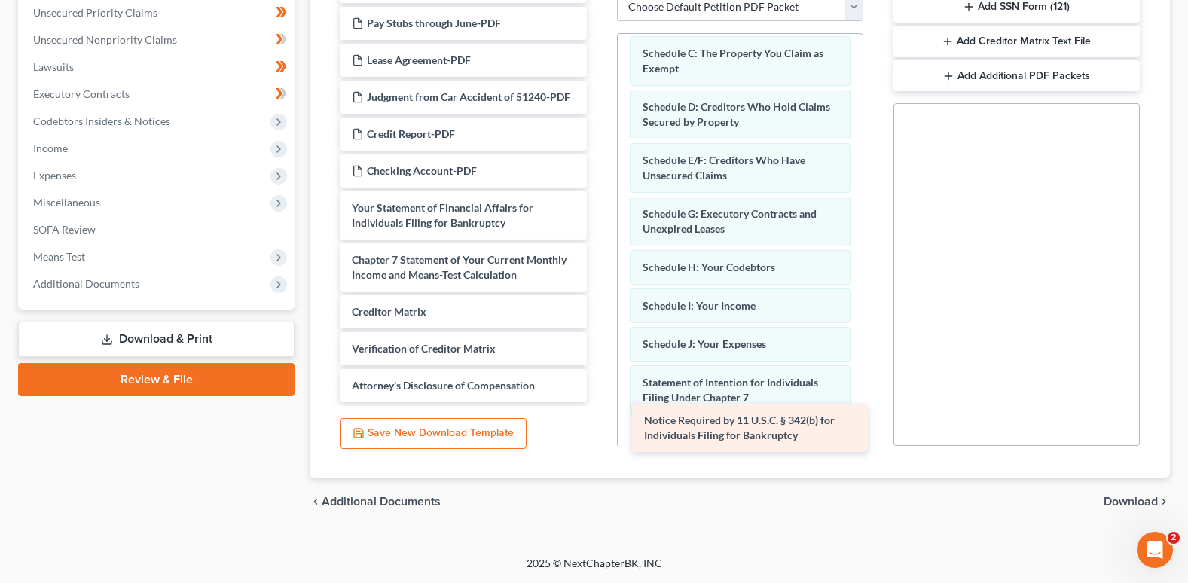
drag, startPoint x: 445, startPoint y: 335, endPoint x: 737, endPoint y: 422, distance: 304.1
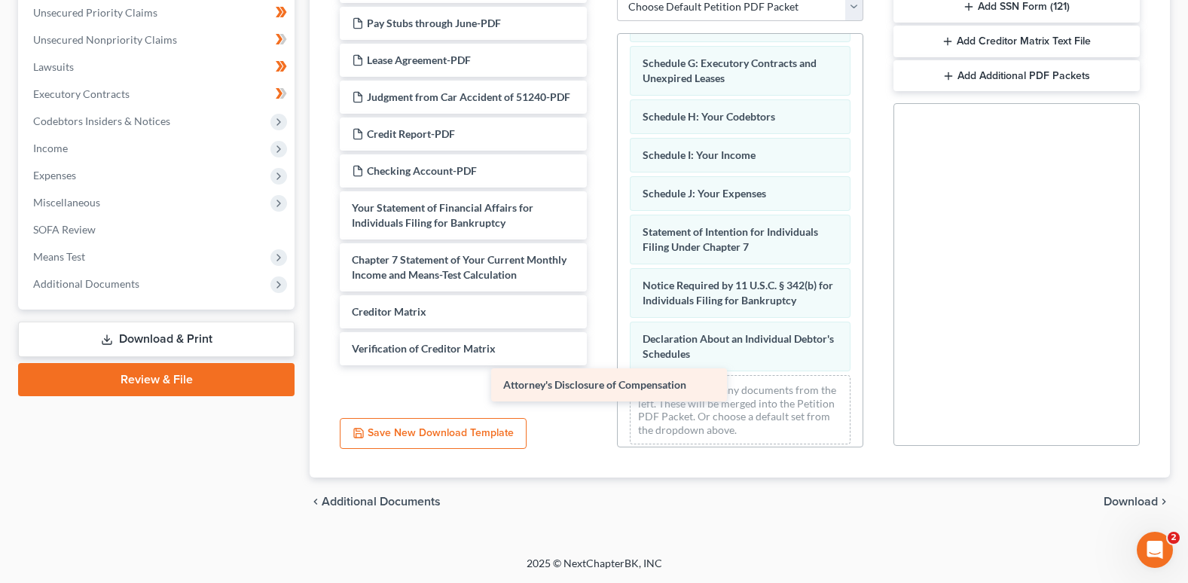
scroll to position [588, 0]
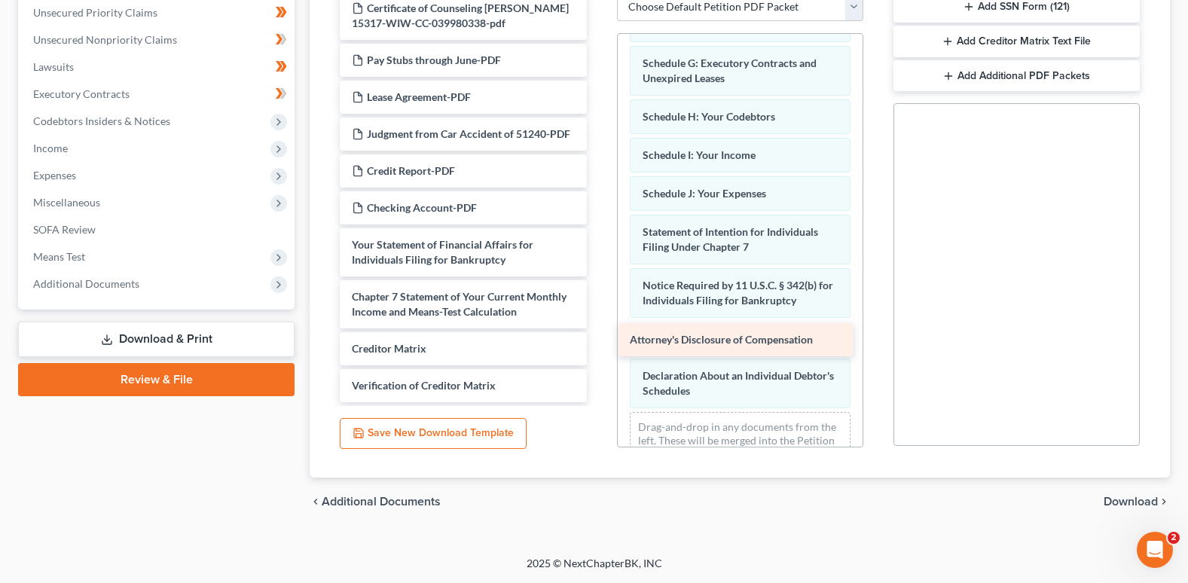
drag, startPoint x: 413, startPoint y: 385, endPoint x: 691, endPoint y: 339, distance: 281.7
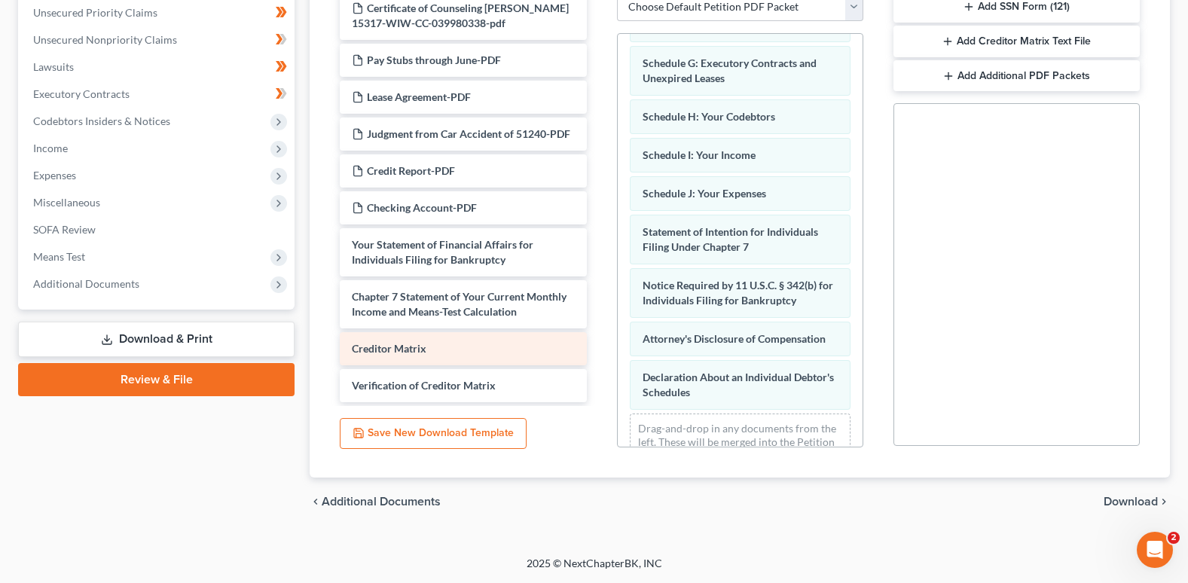
scroll to position [551, 0]
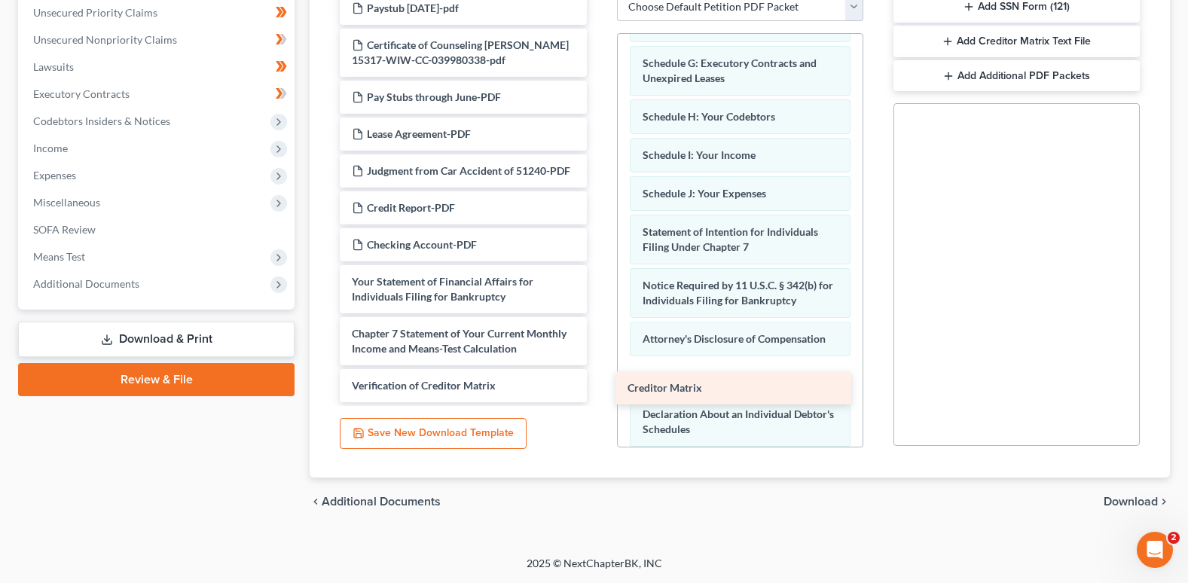
drag, startPoint x: 420, startPoint y: 346, endPoint x: 695, endPoint y: 386, distance: 278.5
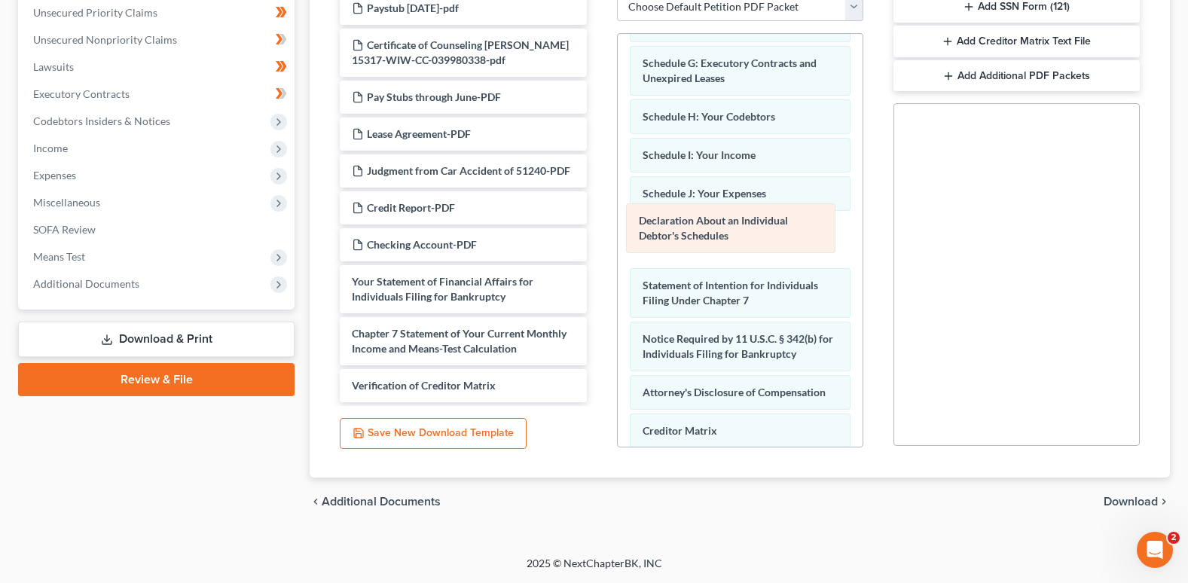
drag, startPoint x: 663, startPoint y: 434, endPoint x: 659, endPoint y: 224, distance: 210.2
click at [659, 224] on div "Declaration About an Individual Debtor's Schedules Voluntary Petition for Indiv…" at bounding box center [740, 138] width 245 height 790
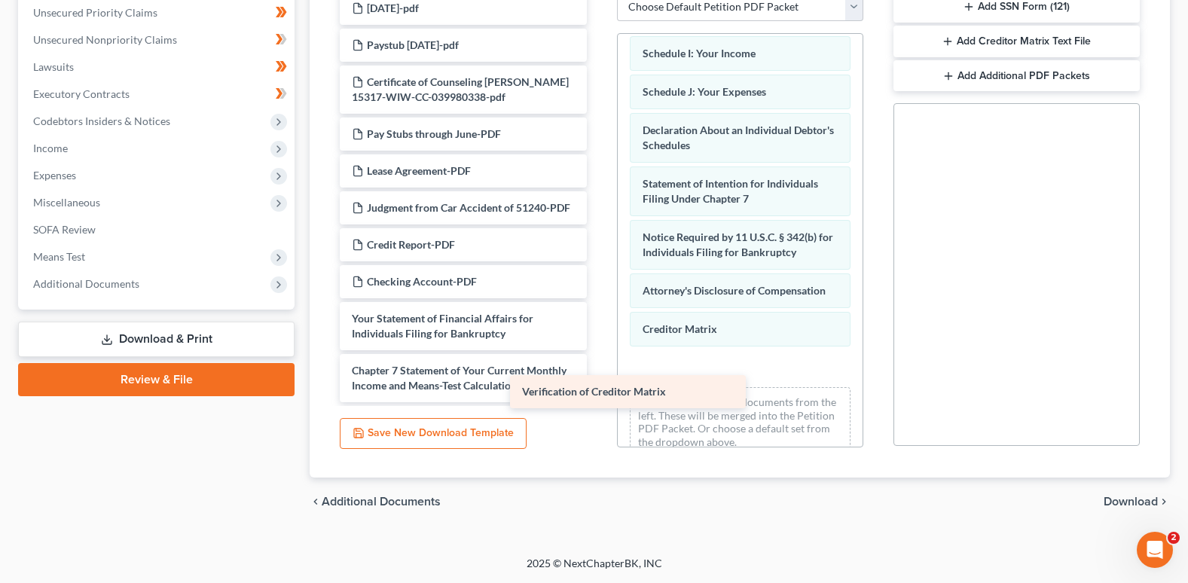
scroll to position [514, 0]
drag, startPoint x: 474, startPoint y: 384, endPoint x: 753, endPoint y: 389, distance: 279.5
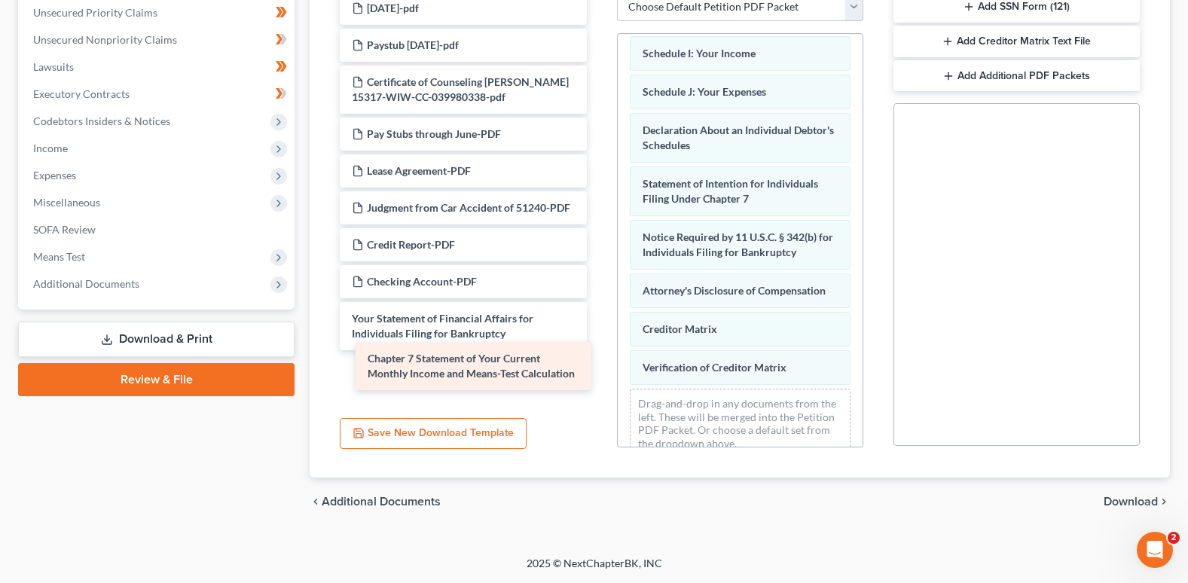
scroll to position [462, 0]
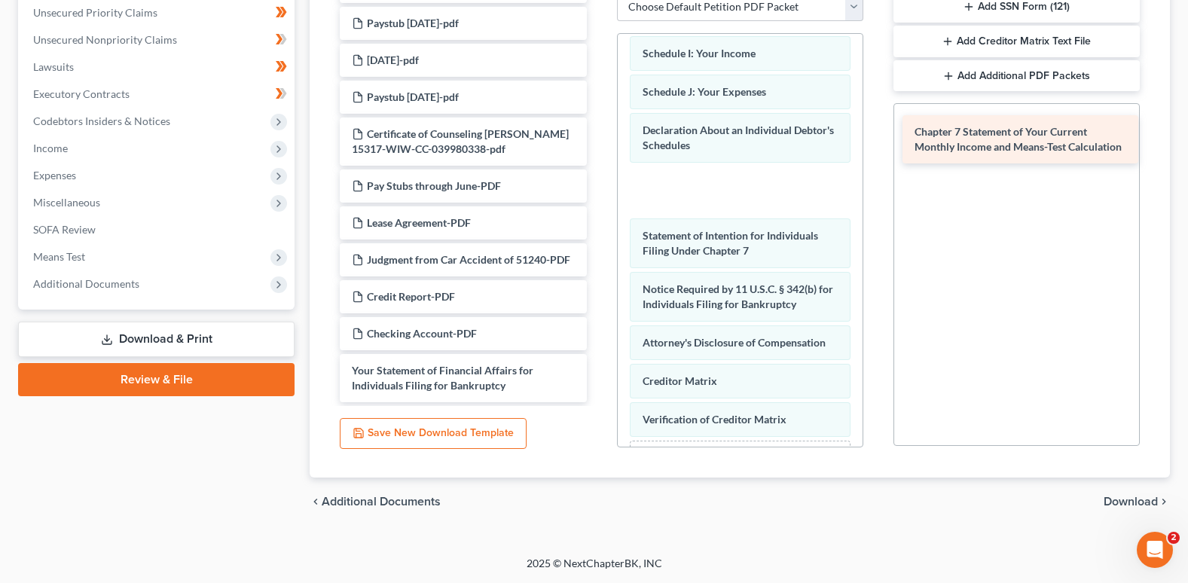
drag, startPoint x: 444, startPoint y: 380, endPoint x: 1007, endPoint y: 141, distance: 611.3
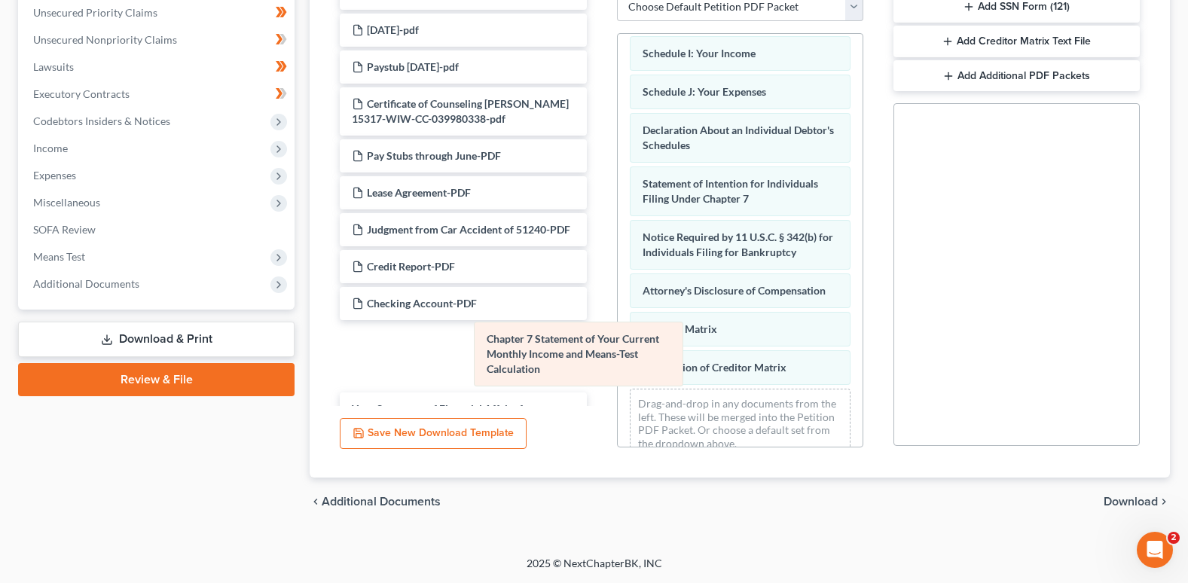
scroll to position [530, 0]
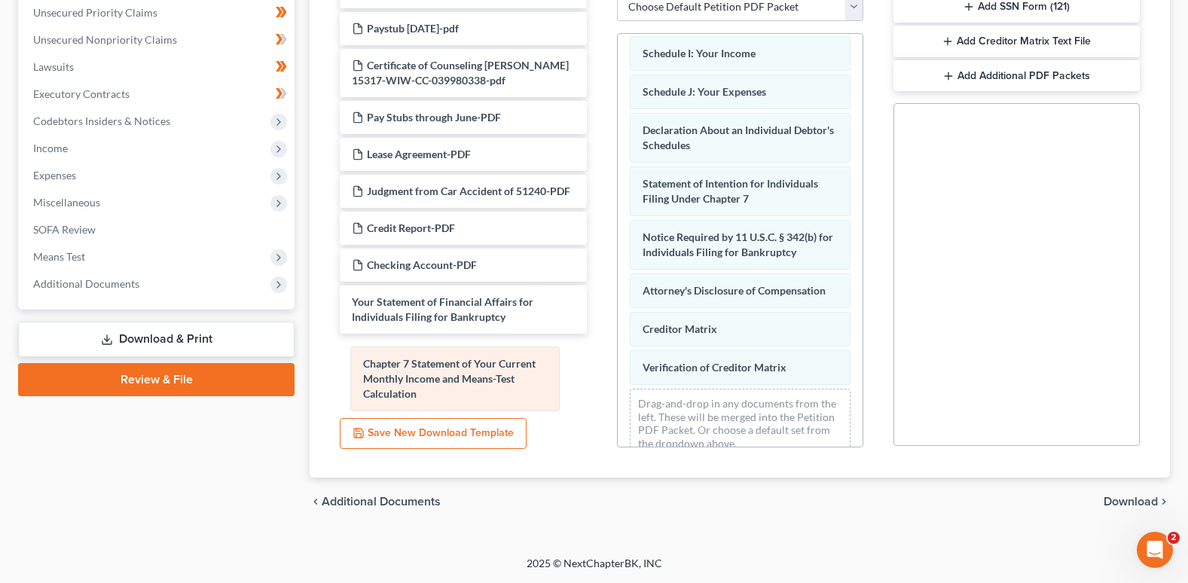
drag, startPoint x: 691, startPoint y: 192, endPoint x: 412, endPoint y: 372, distance: 332.4
click at [618, 372] on div "Chapter 7 Statement of Your Current Monthly Income and Means-Test Calculation V…" at bounding box center [740, 55] width 245 height 829
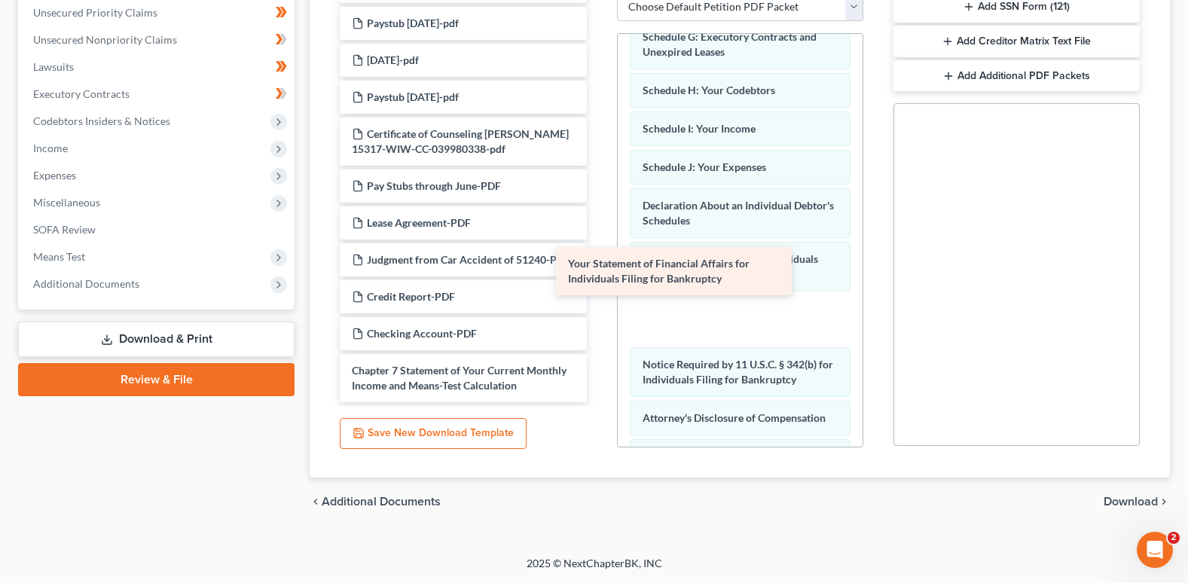
scroll to position [462, 0]
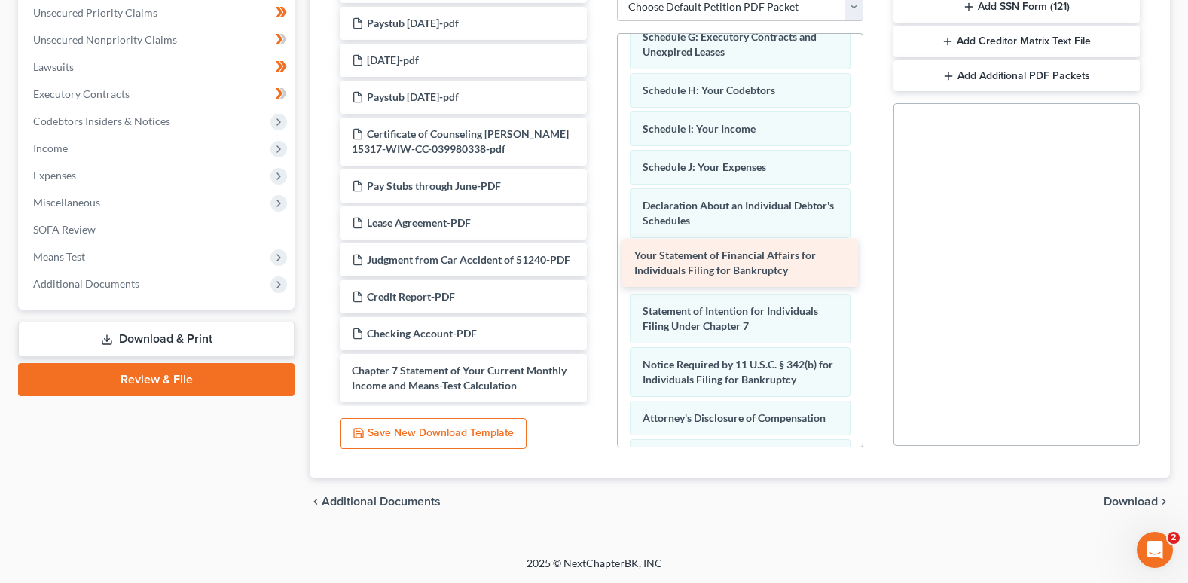
drag, startPoint x: 441, startPoint y: 327, endPoint x: 724, endPoint y: 264, distance: 289.5
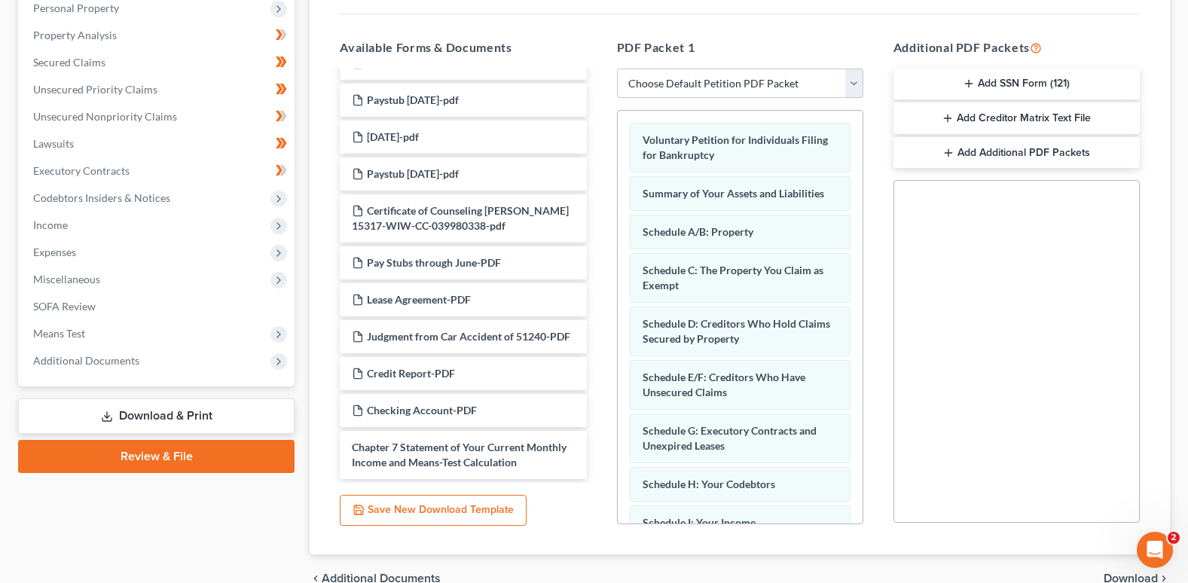
scroll to position [272, 0]
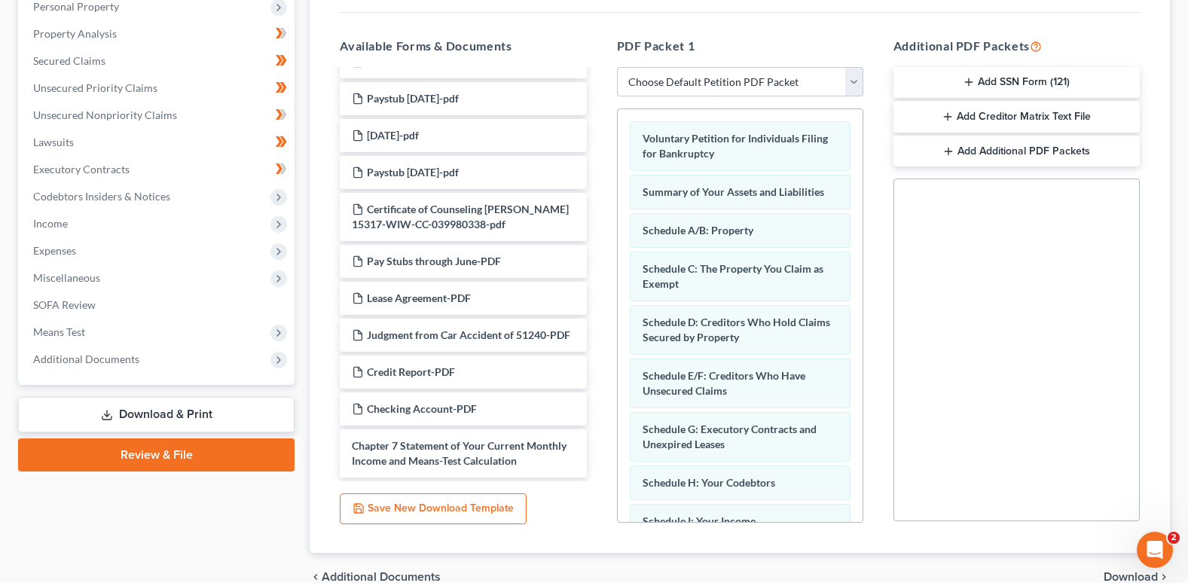
click at [1018, 145] on button "Add Additional PDF Packets" at bounding box center [1016, 152] width 246 height 32
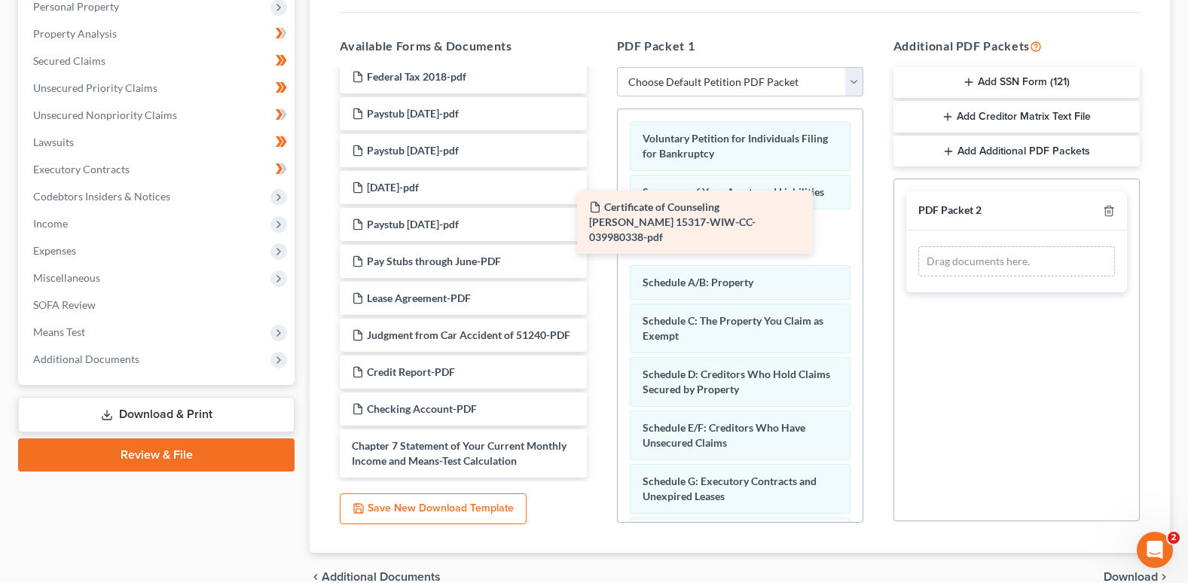
scroll to position [410, 0]
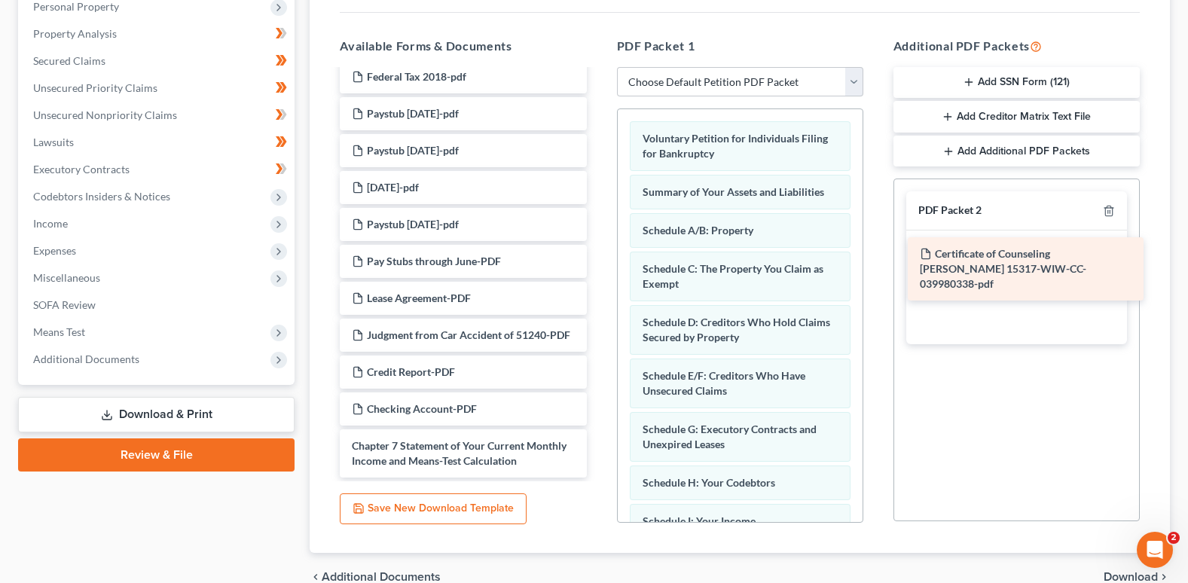
drag, startPoint x: 464, startPoint y: 201, endPoint x: 1032, endPoint y: 261, distance: 571.1
click at [598, 261] on div "Certificate of Counseling [PERSON_NAME] 15317-WIW-CC-039980338-pdf PayRecord-pd…" at bounding box center [463, 84] width 270 height 786
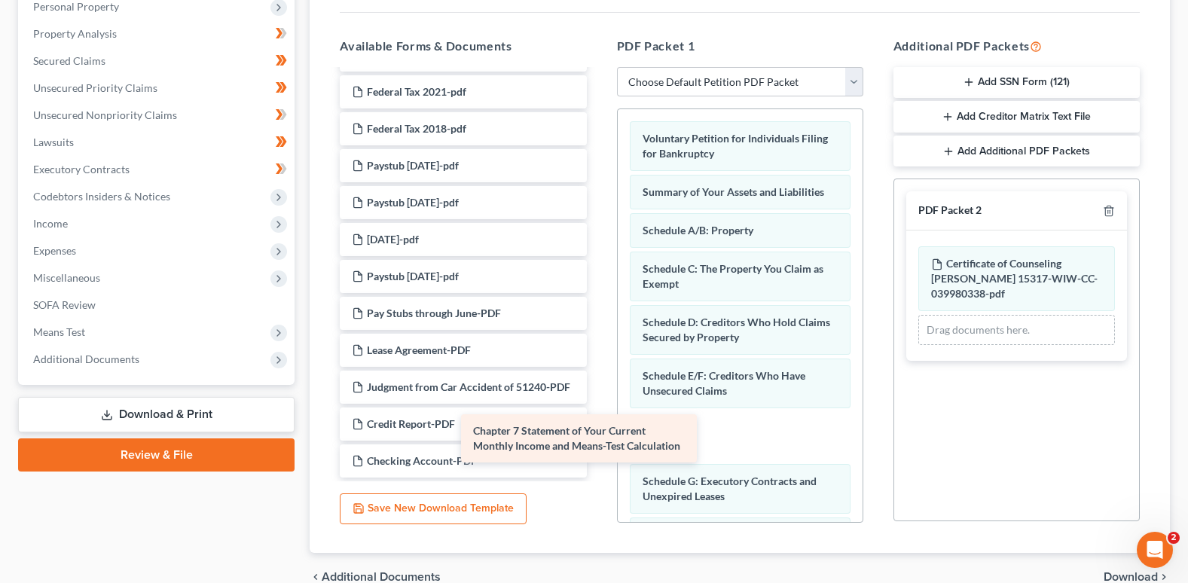
scroll to position [358, 0]
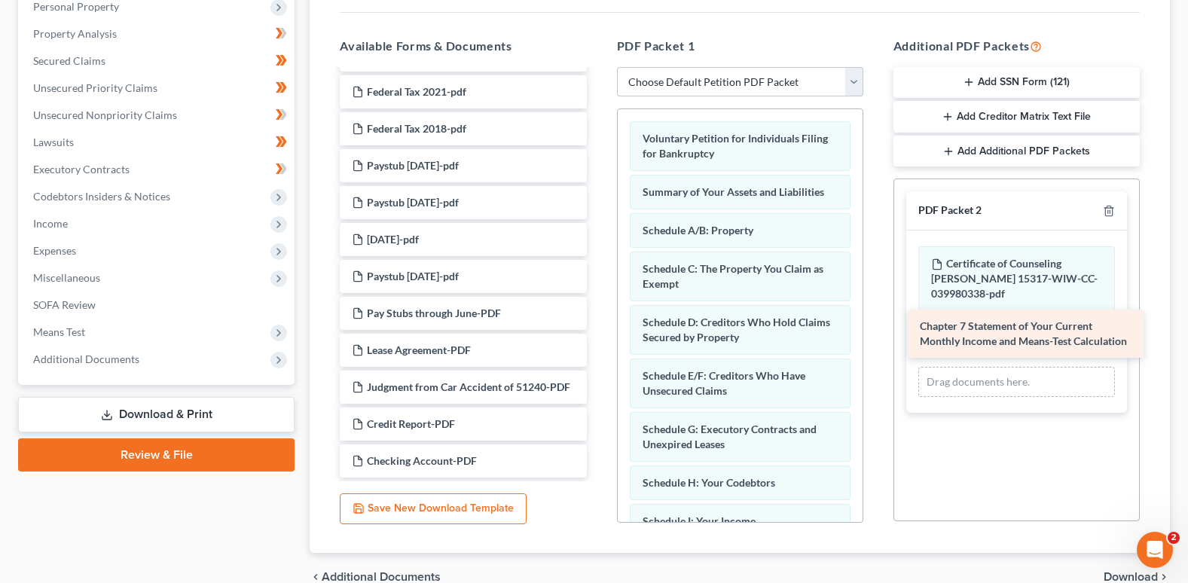
drag, startPoint x: 478, startPoint y: 447, endPoint x: 1046, endPoint y: 327, distance: 580.4
click at [598, 327] on div "Chapter 7 Statement of Your Current Monthly Income and Means-Test Calculation P…" at bounding box center [463, 110] width 270 height 734
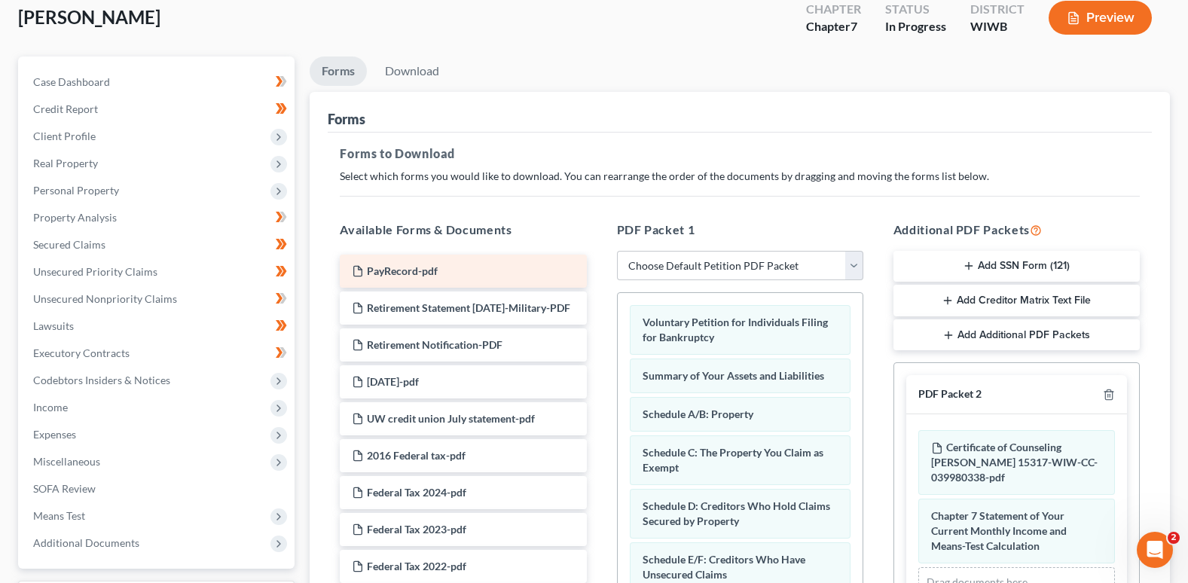
scroll to position [121, 0]
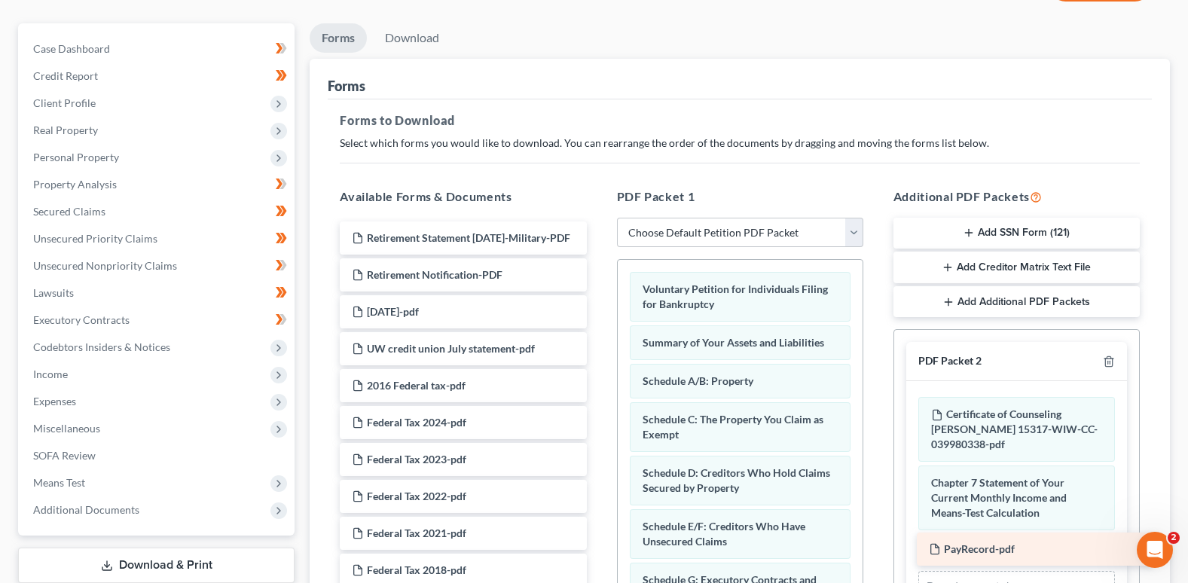
drag, startPoint x: 447, startPoint y: 234, endPoint x: 1023, endPoint y: 545, distance: 654.5
click at [598, 545] on div "PayRecord-pdf PayRecord-pdf Retirement Statement [DATE]-Military-PDF Retirement…" at bounding box center [463, 570] width 270 height 698
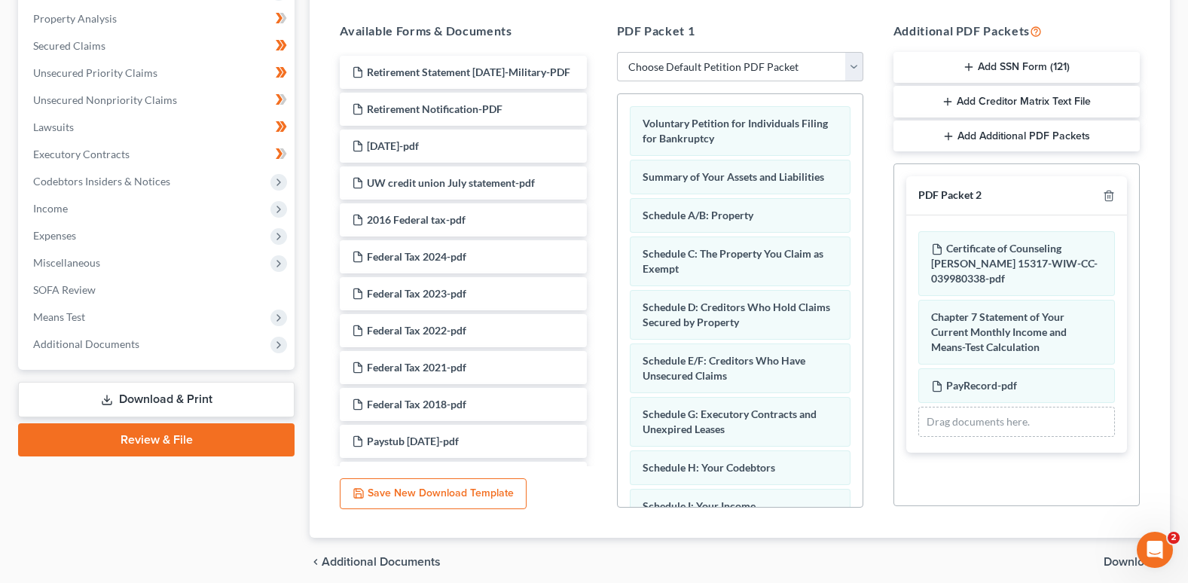
scroll to position [347, 0]
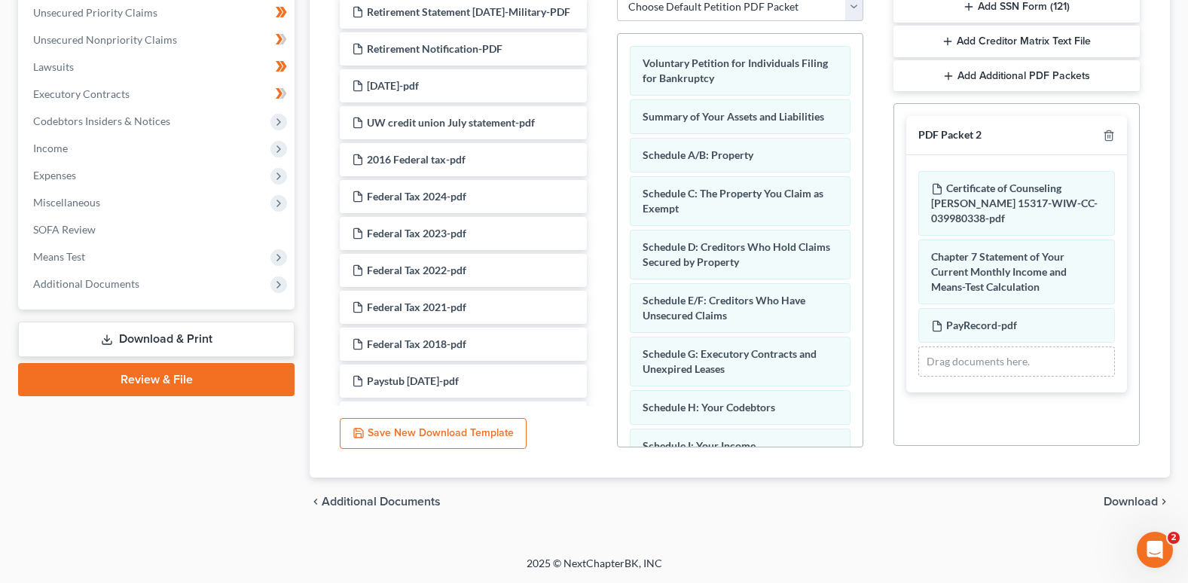
click at [1137, 499] on span "Download" at bounding box center [1131, 502] width 54 height 12
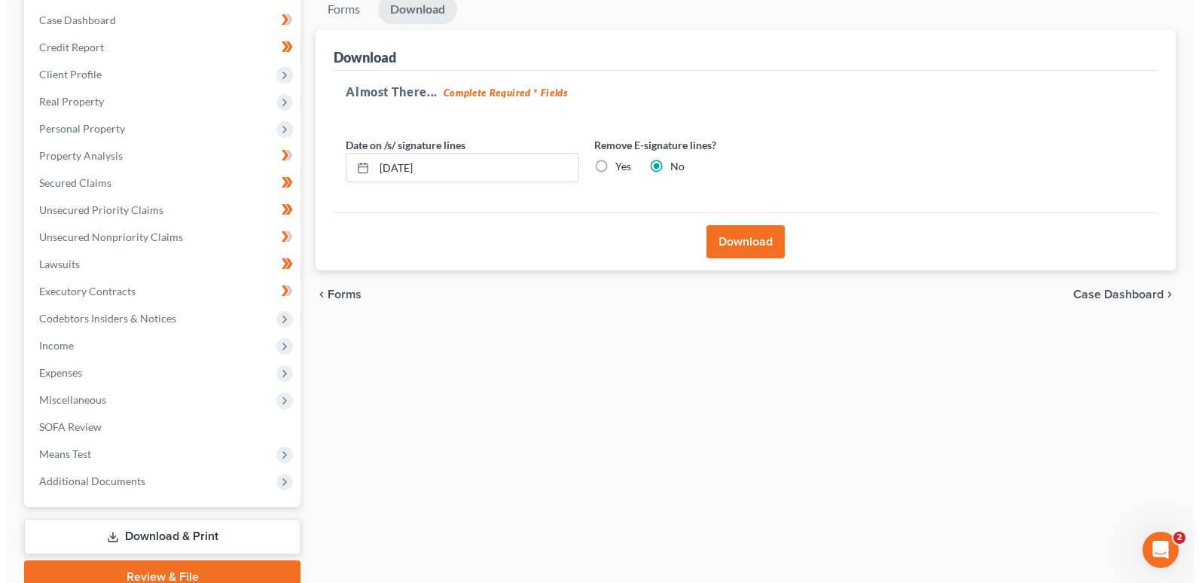
scroll to position [142, 0]
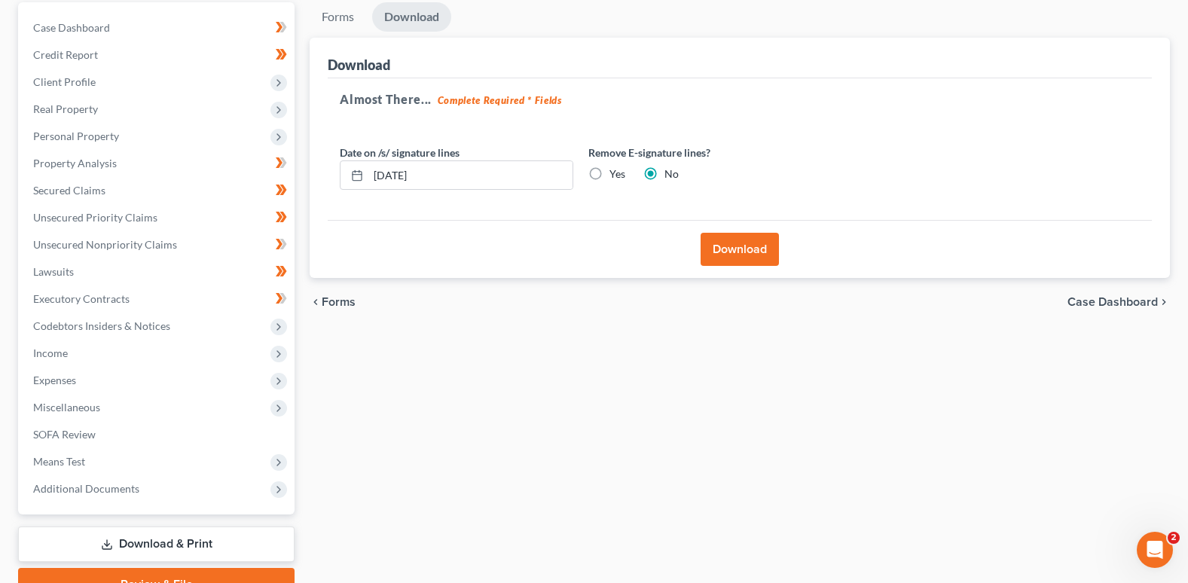
click at [737, 246] on button "Download" at bounding box center [740, 249] width 78 height 33
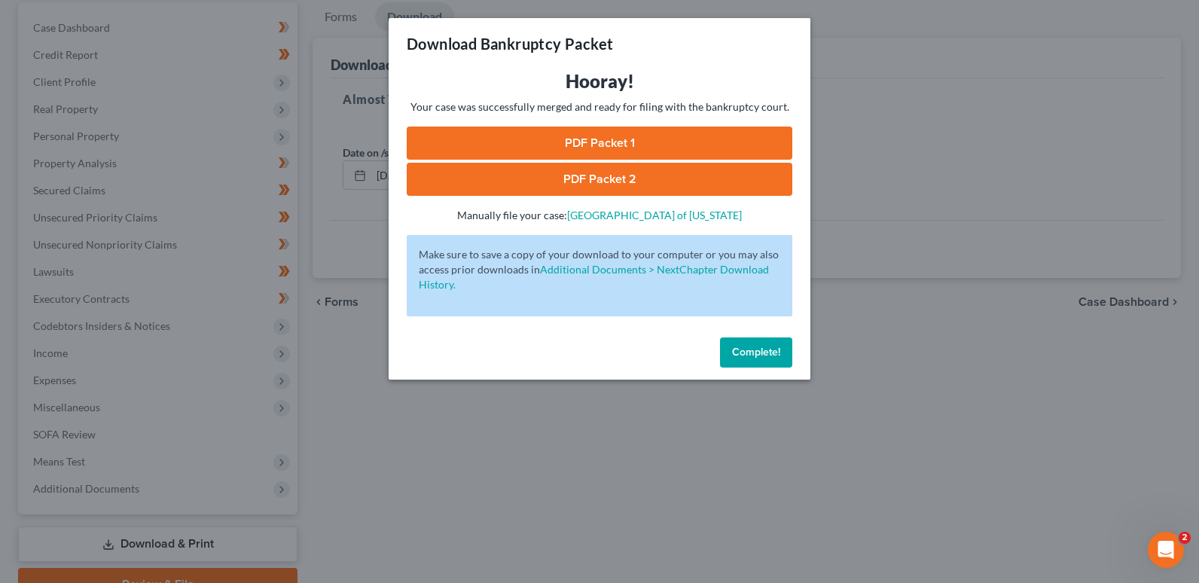
click at [614, 138] on link "PDF Packet 1" at bounding box center [600, 143] width 386 height 33
click at [583, 174] on link "PDF Packet 2" at bounding box center [600, 179] width 386 height 33
